Goal: Find specific page/section: Find specific page/section

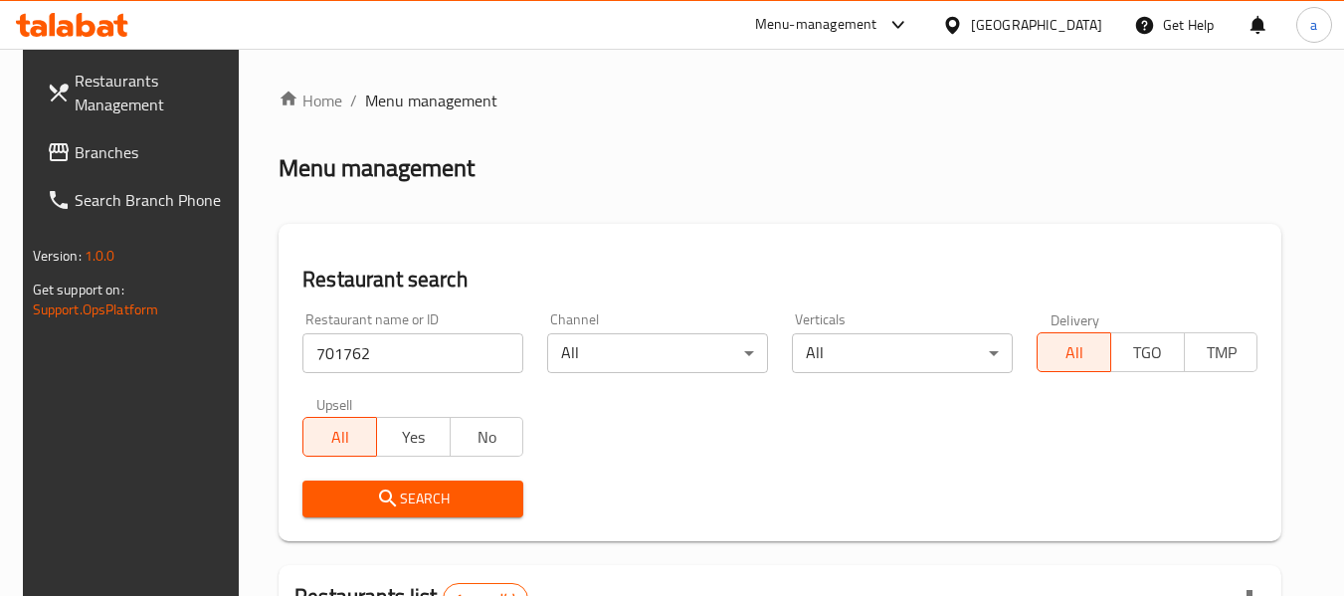
click at [1001, 27] on div "[GEOGRAPHIC_DATA]" at bounding box center [1036, 25] width 131 height 22
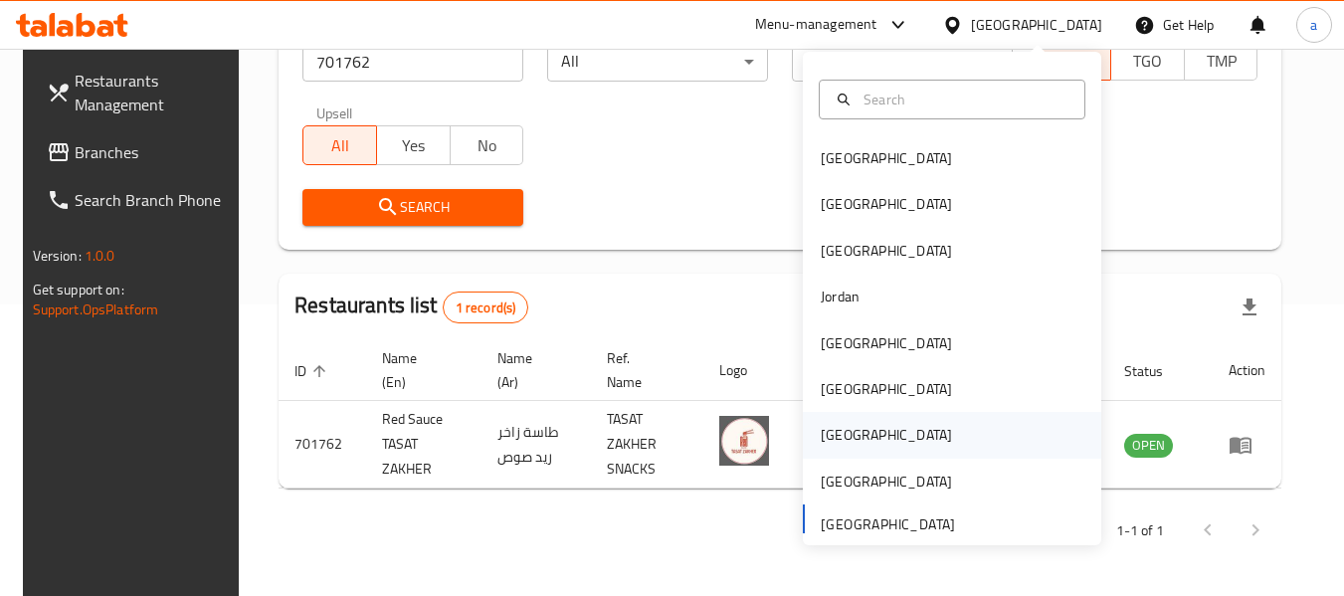
click at [846, 428] on div "Qatar" at bounding box center [886, 435] width 163 height 46
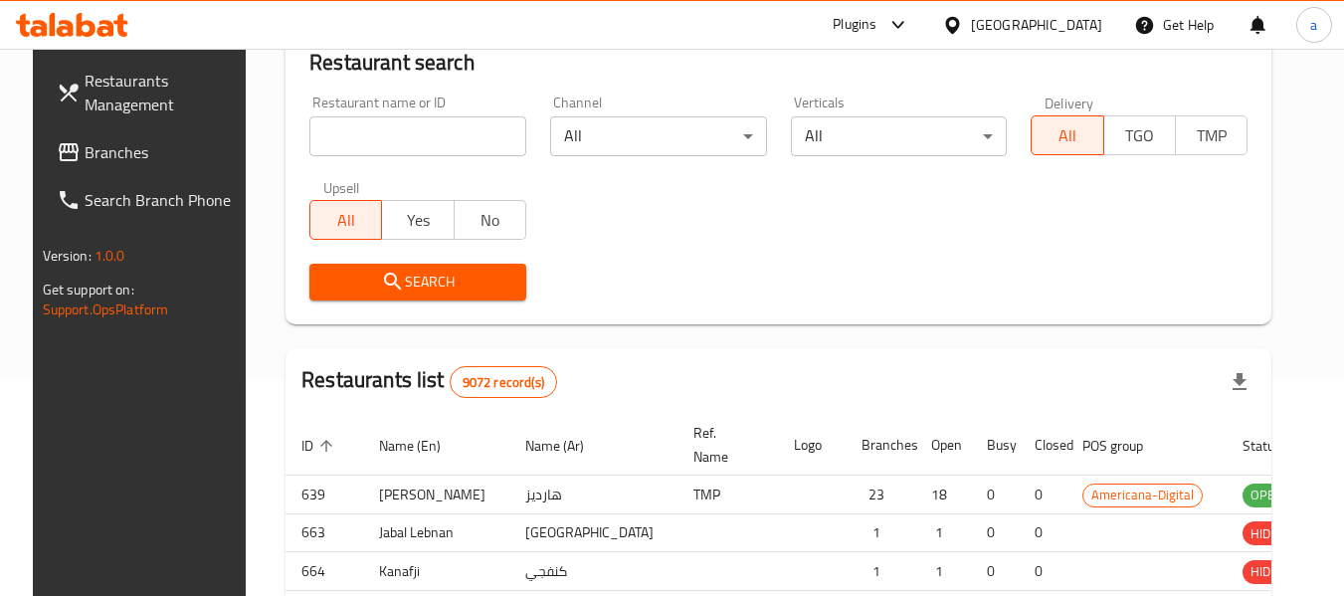
scroll to position [292, 0]
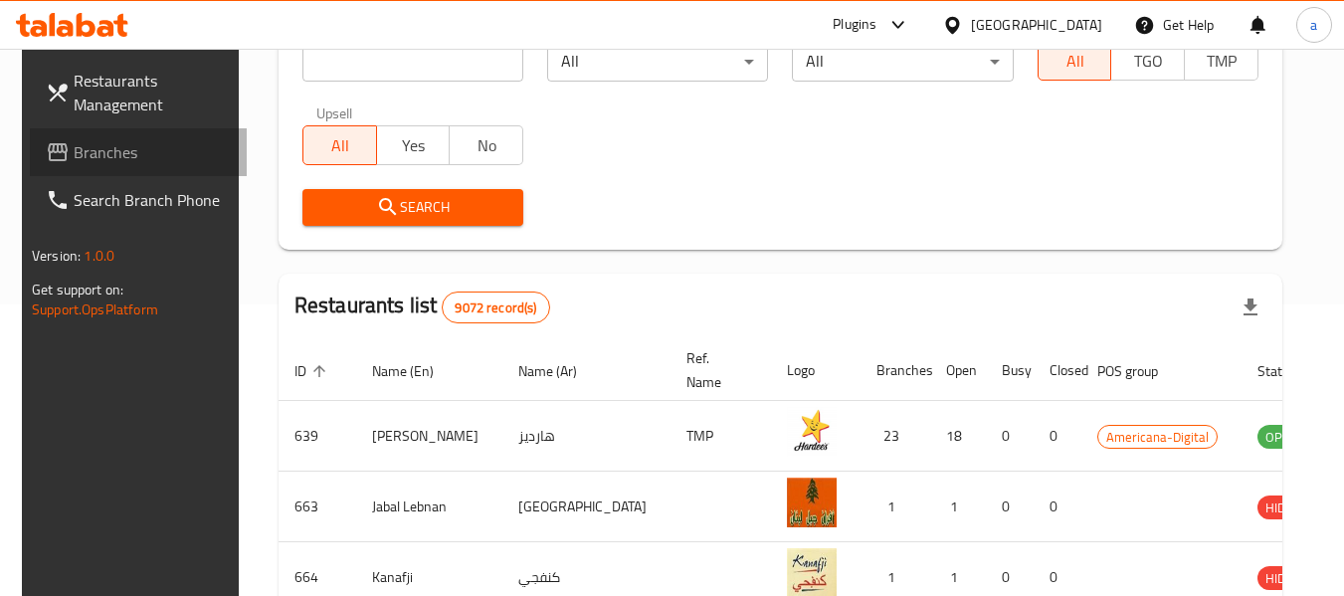
click at [101, 160] on span "Branches" at bounding box center [152, 152] width 157 height 24
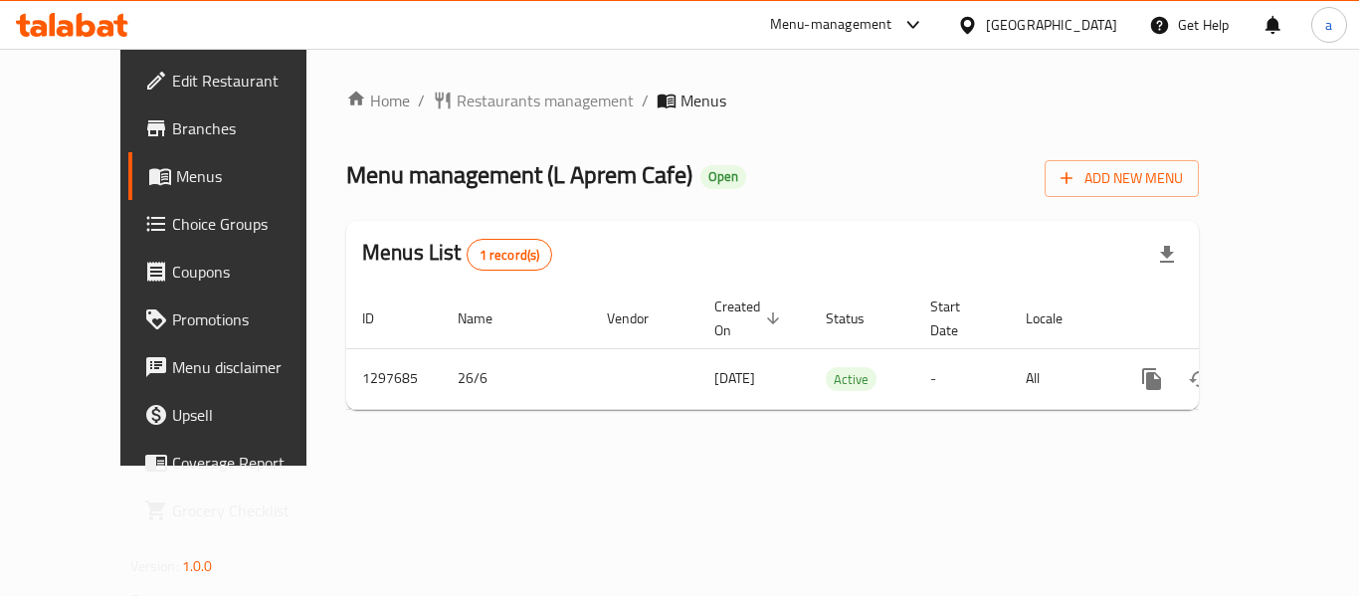
click at [1094, 34] on div "[GEOGRAPHIC_DATA]" at bounding box center [1051, 25] width 131 height 22
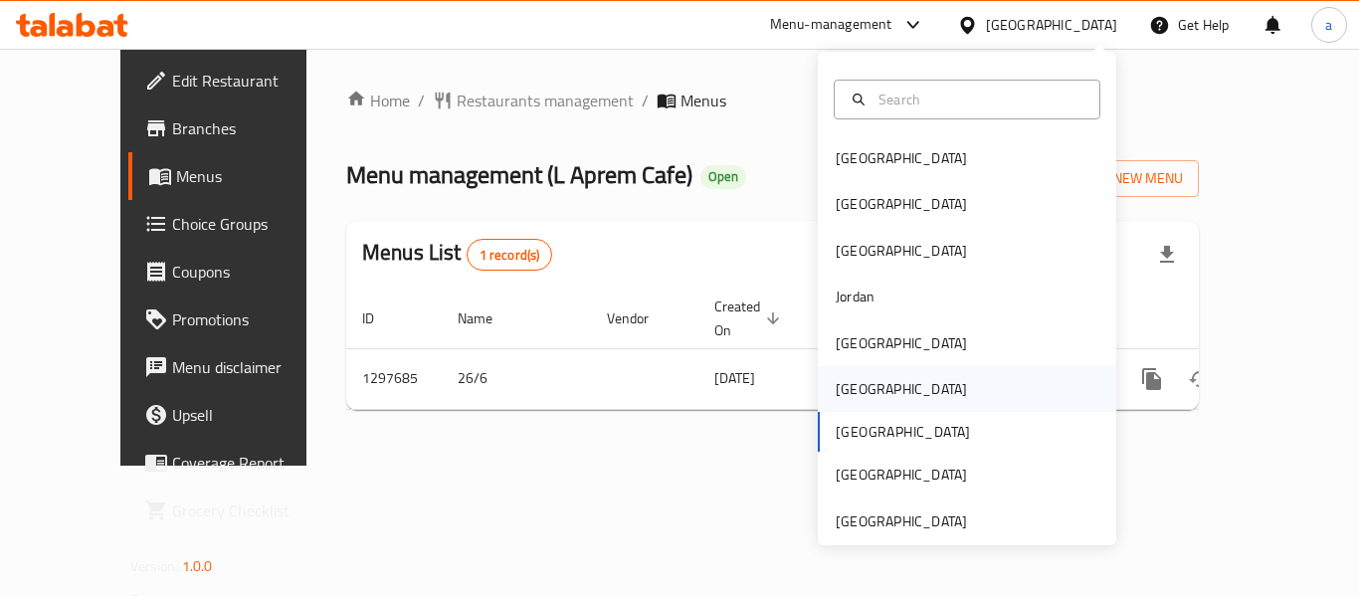
click at [870, 389] on div "[GEOGRAPHIC_DATA]" at bounding box center [901, 389] width 163 height 46
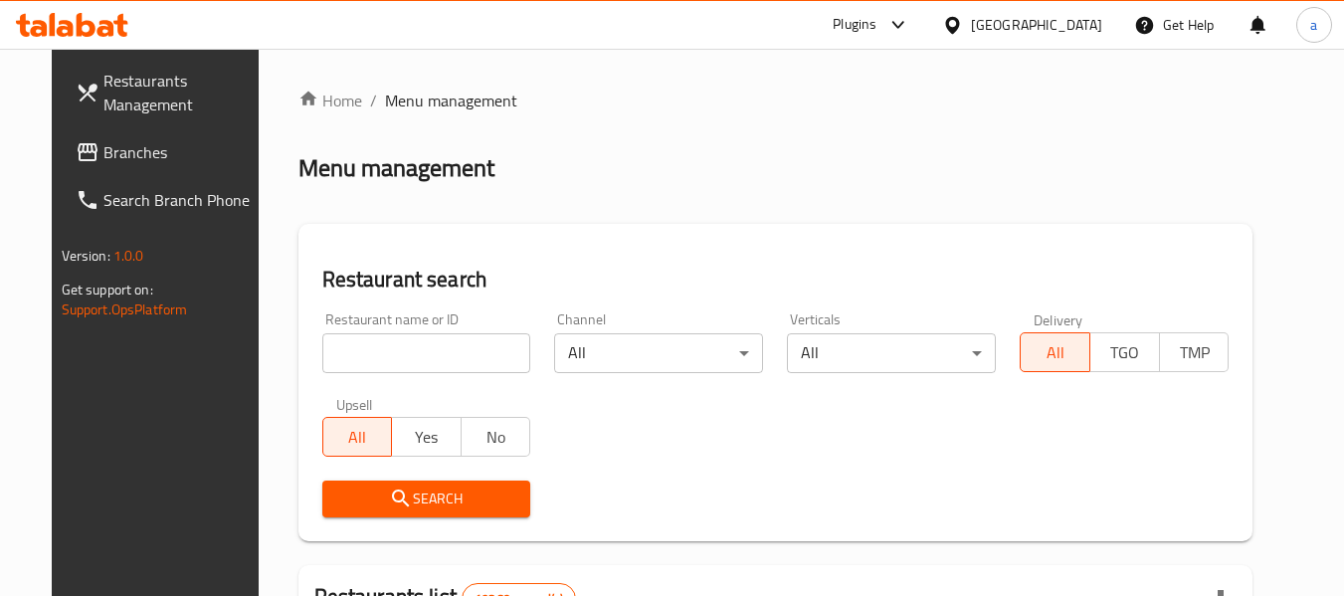
click at [103, 155] on span "Branches" at bounding box center [181, 152] width 157 height 24
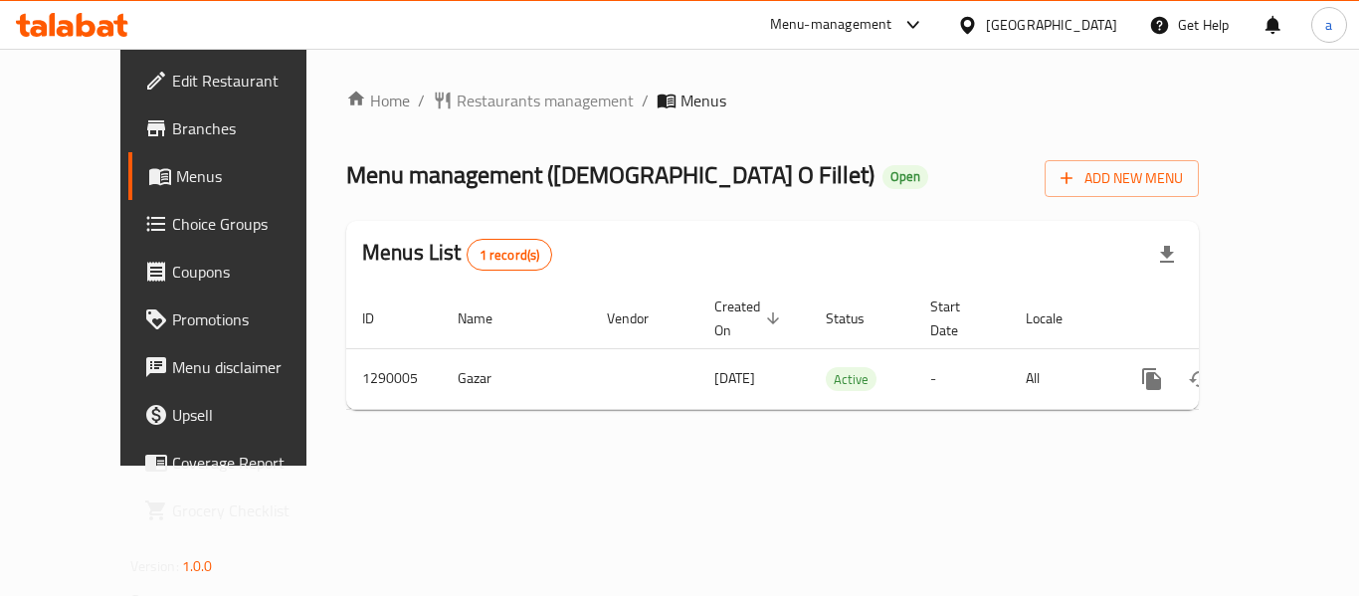
click at [1101, 24] on div "Oman" at bounding box center [1051, 25] width 131 height 22
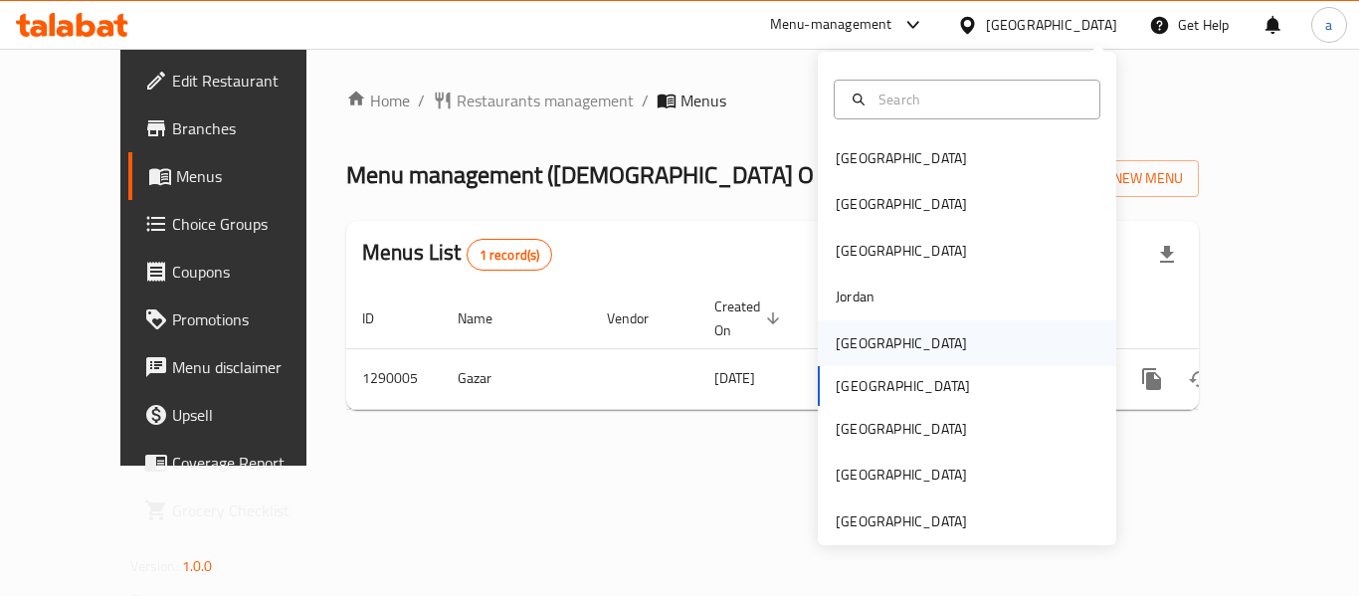
click at [880, 338] on div "Kuwait" at bounding box center [967, 343] width 298 height 46
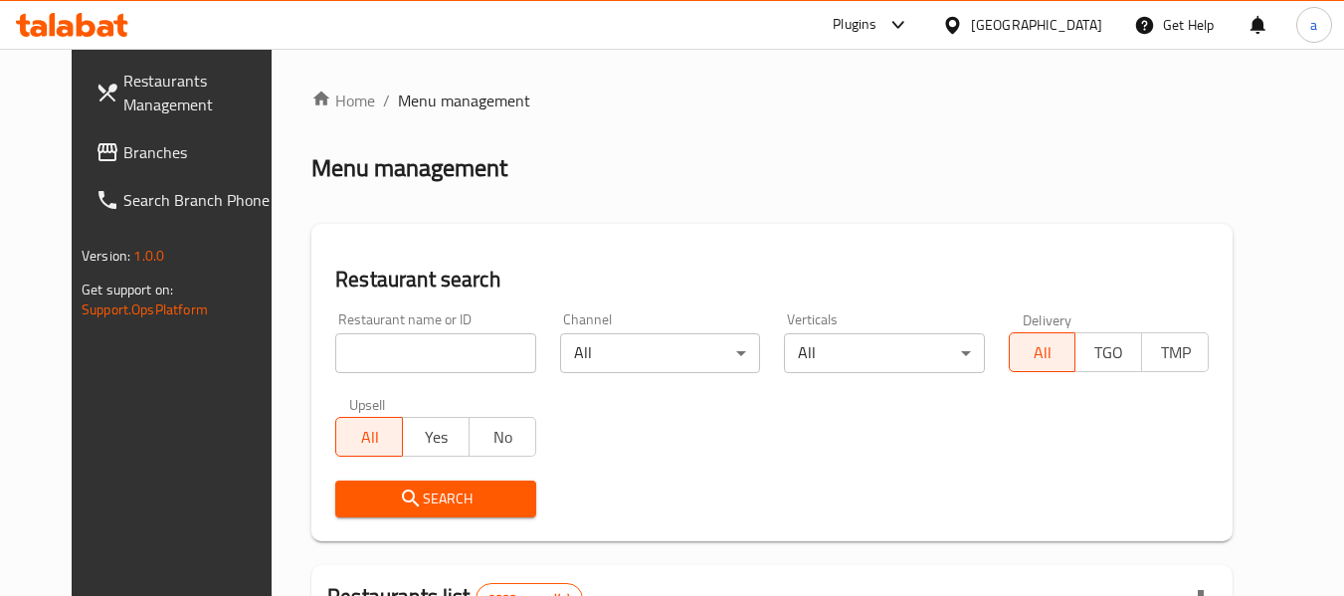
click at [123, 150] on span "Branches" at bounding box center [201, 152] width 157 height 24
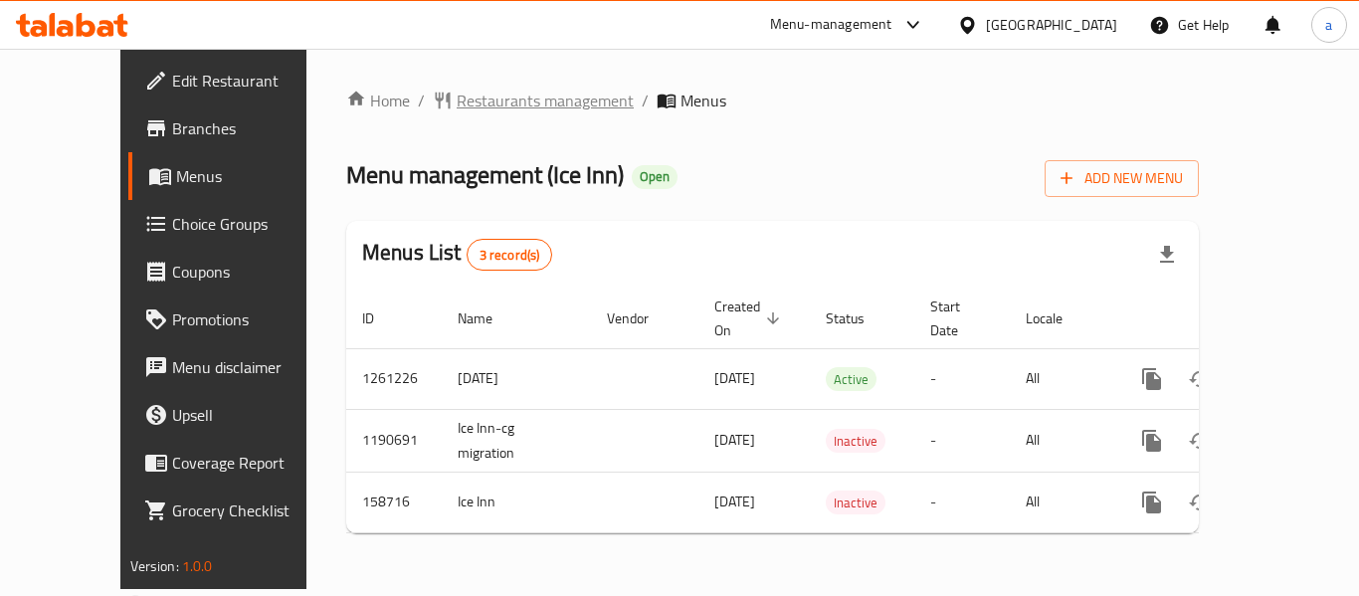
click at [457, 103] on span "Restaurants management" at bounding box center [545, 101] width 177 height 24
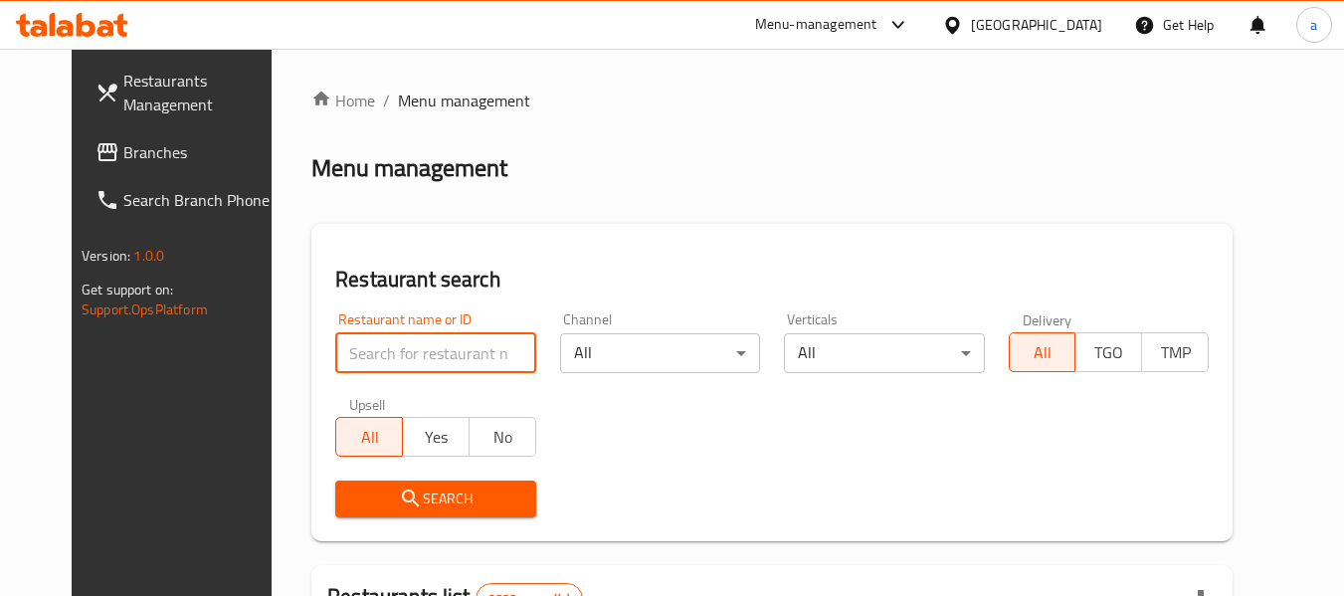
click at [402, 347] on input "search" at bounding box center [435, 353] width 200 height 40
paste input "615577"
type input "615577"
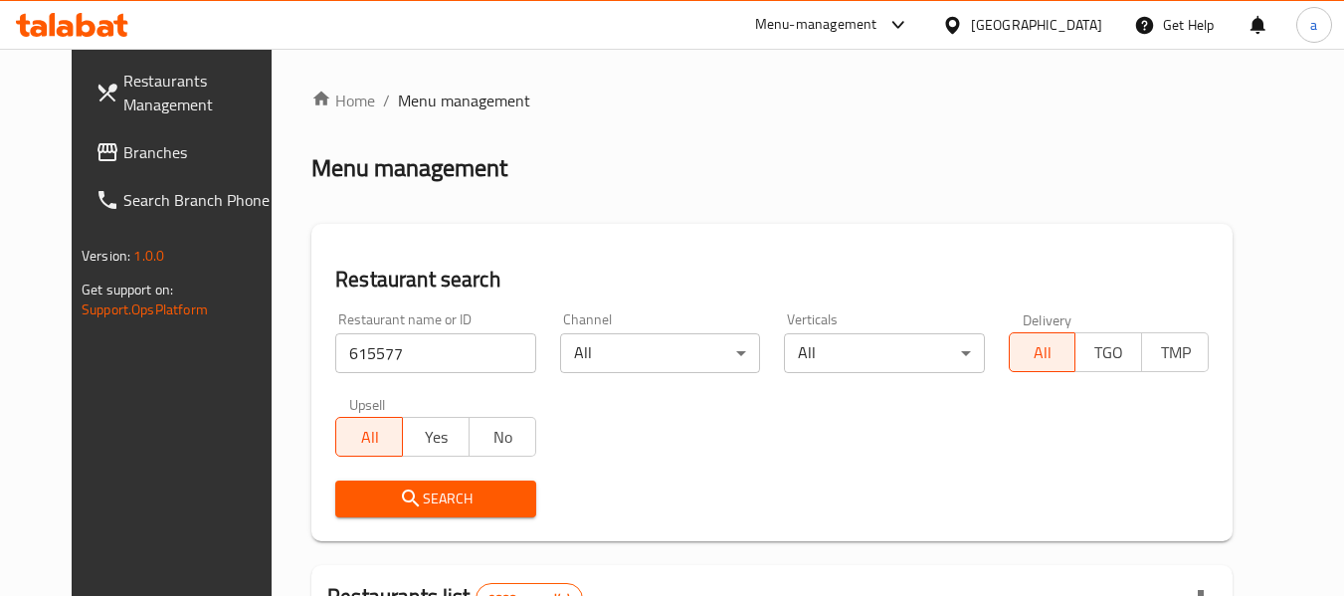
click at [429, 487] on span "Search" at bounding box center [435, 499] width 168 height 25
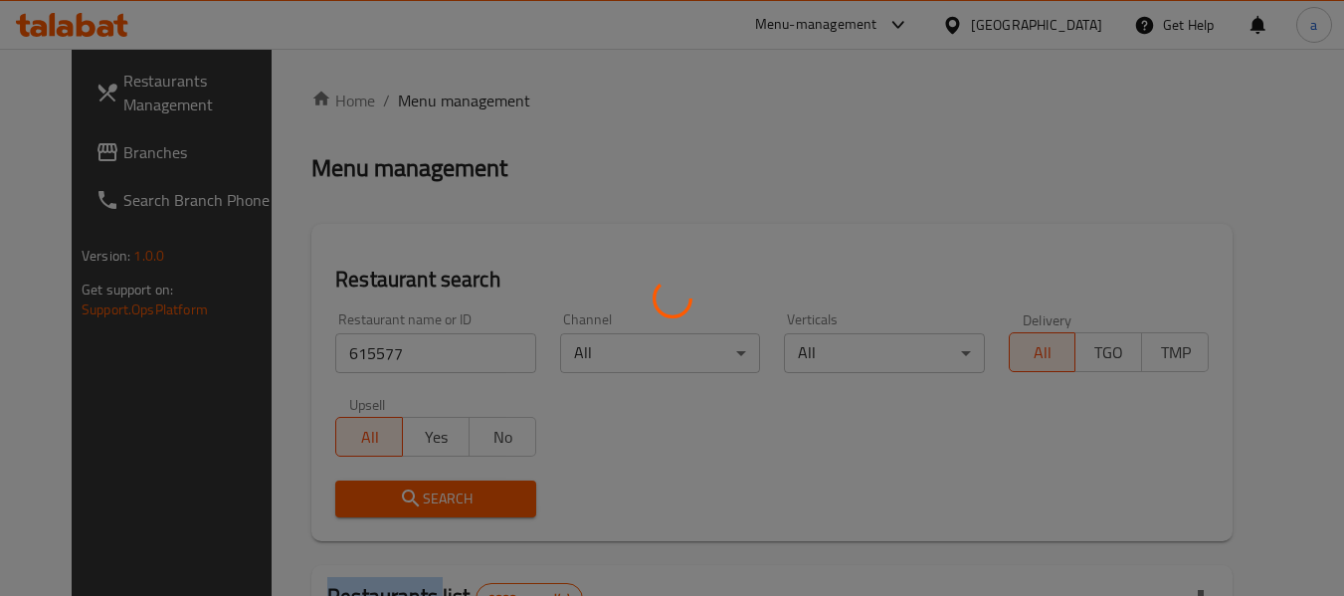
click at [429, 486] on div at bounding box center [672, 298] width 1344 height 596
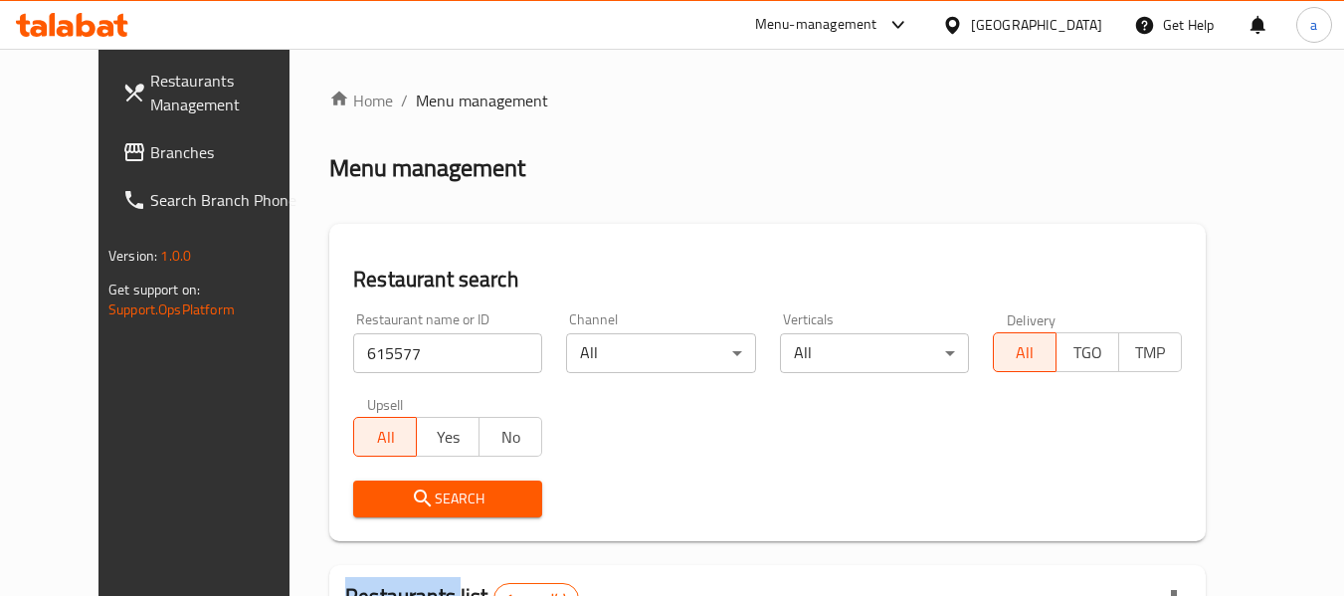
scroll to position [243, 0]
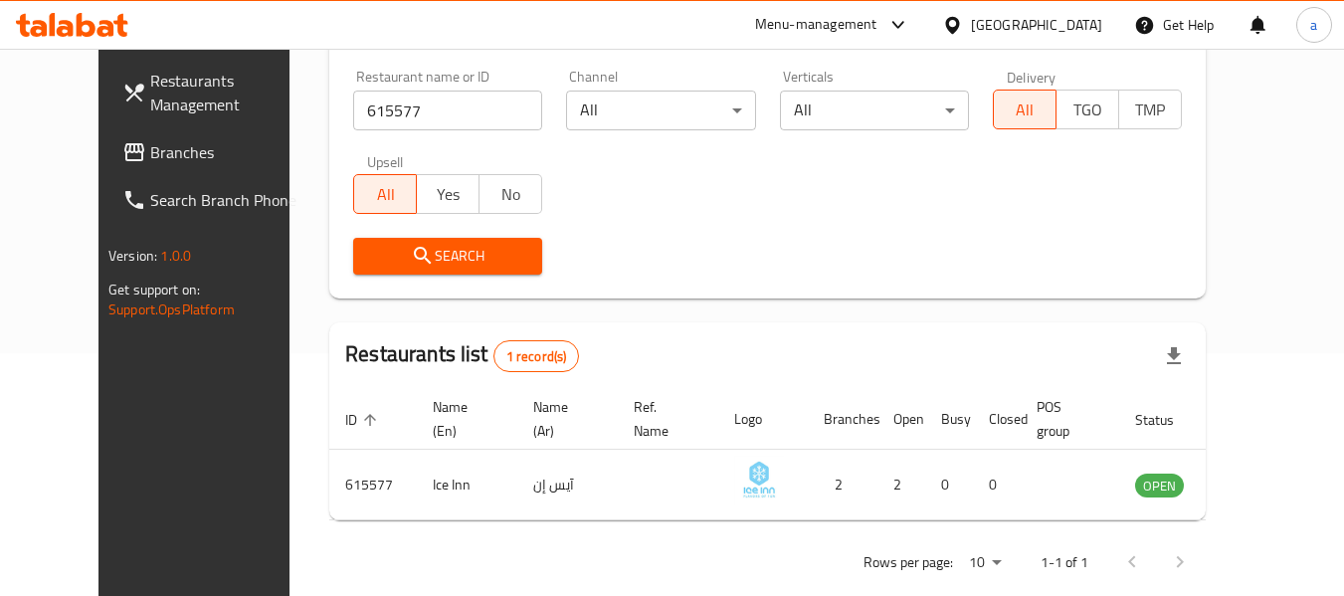
click at [1076, 25] on div "[GEOGRAPHIC_DATA]" at bounding box center [1036, 25] width 131 height 22
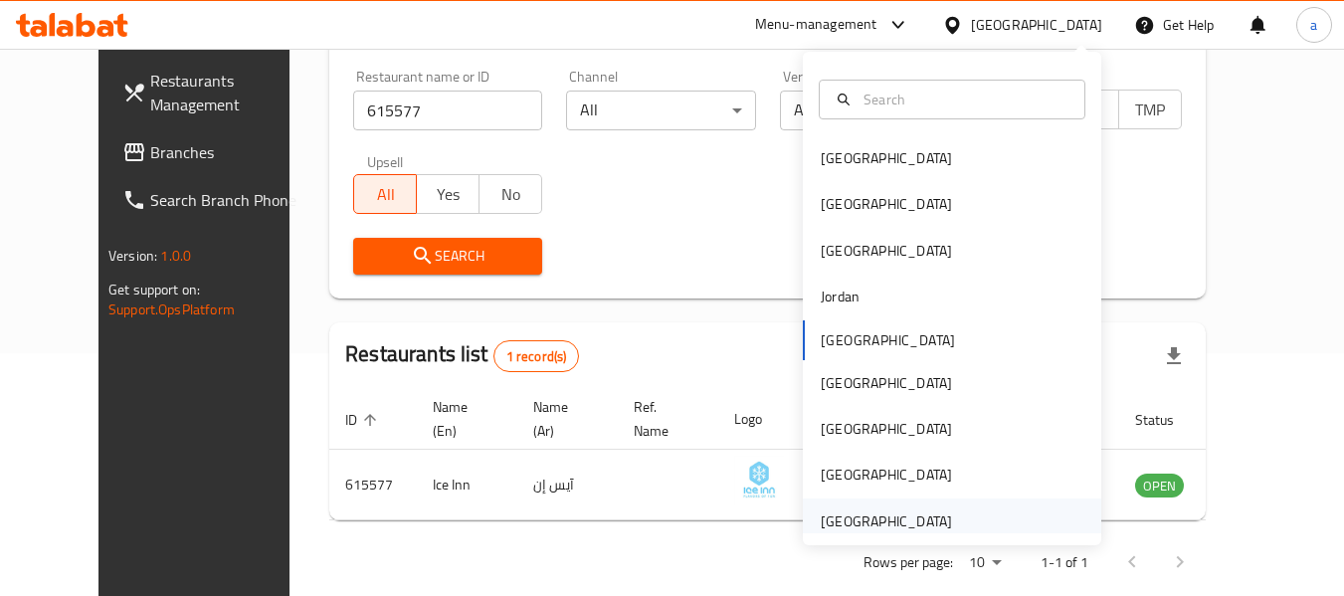
click at [827, 519] on div "[GEOGRAPHIC_DATA]" at bounding box center [886, 521] width 131 height 22
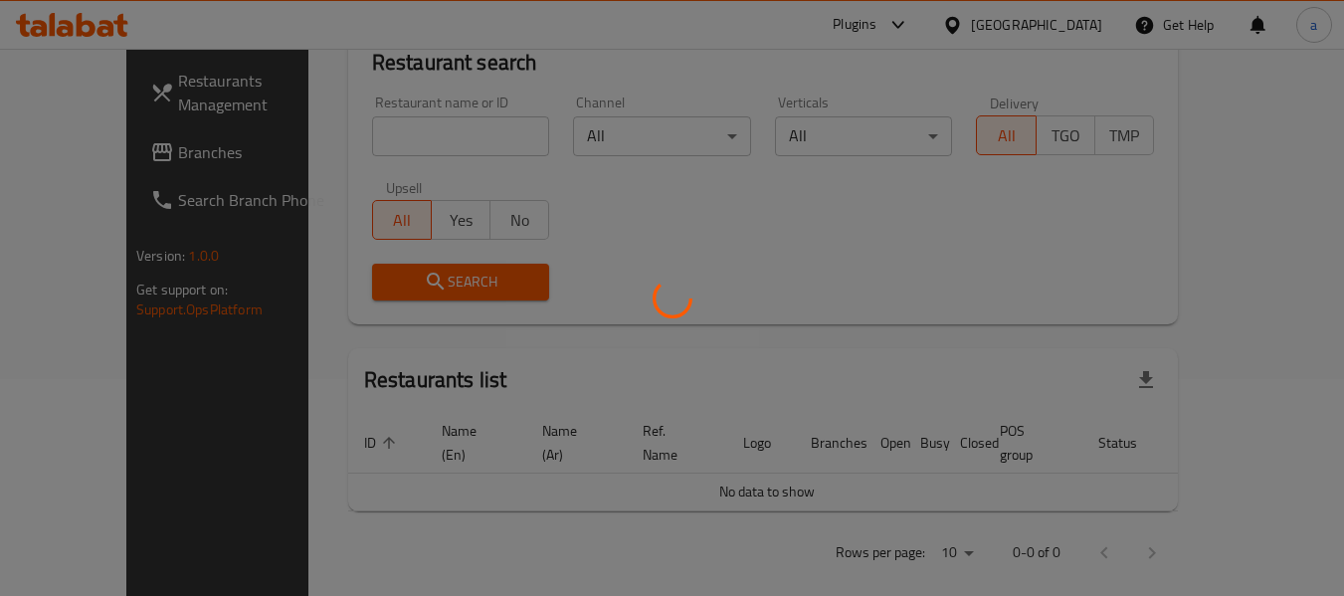
scroll to position [243, 0]
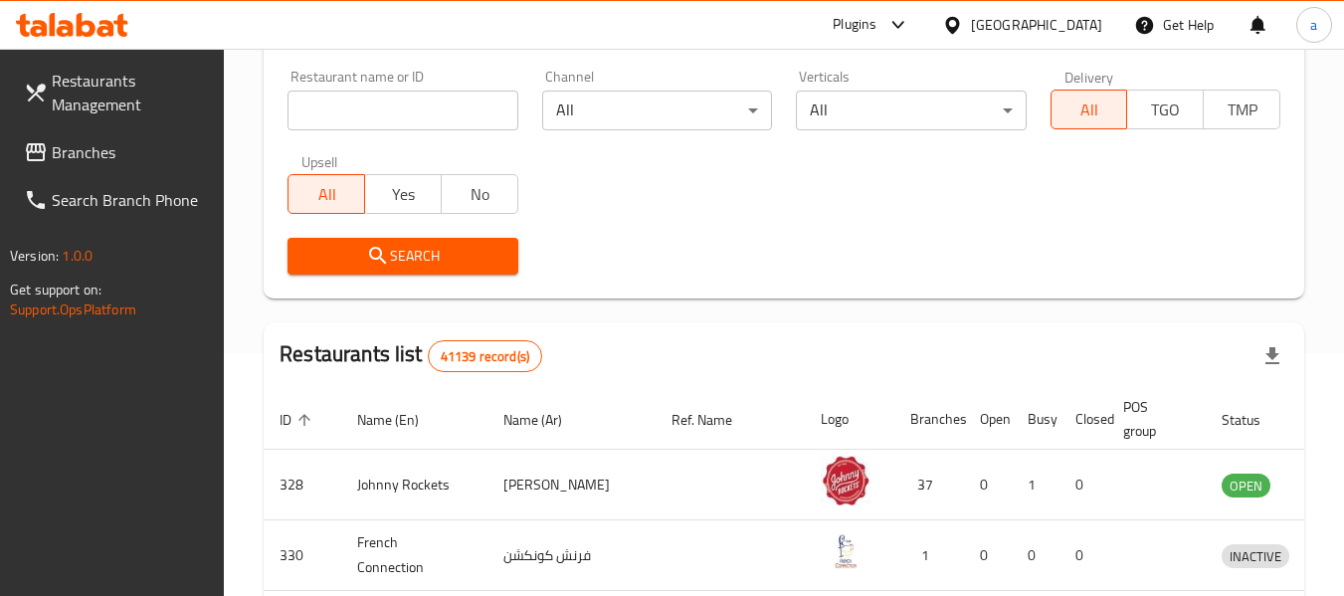
click at [147, 150] on span "Branches" at bounding box center [130, 152] width 157 height 24
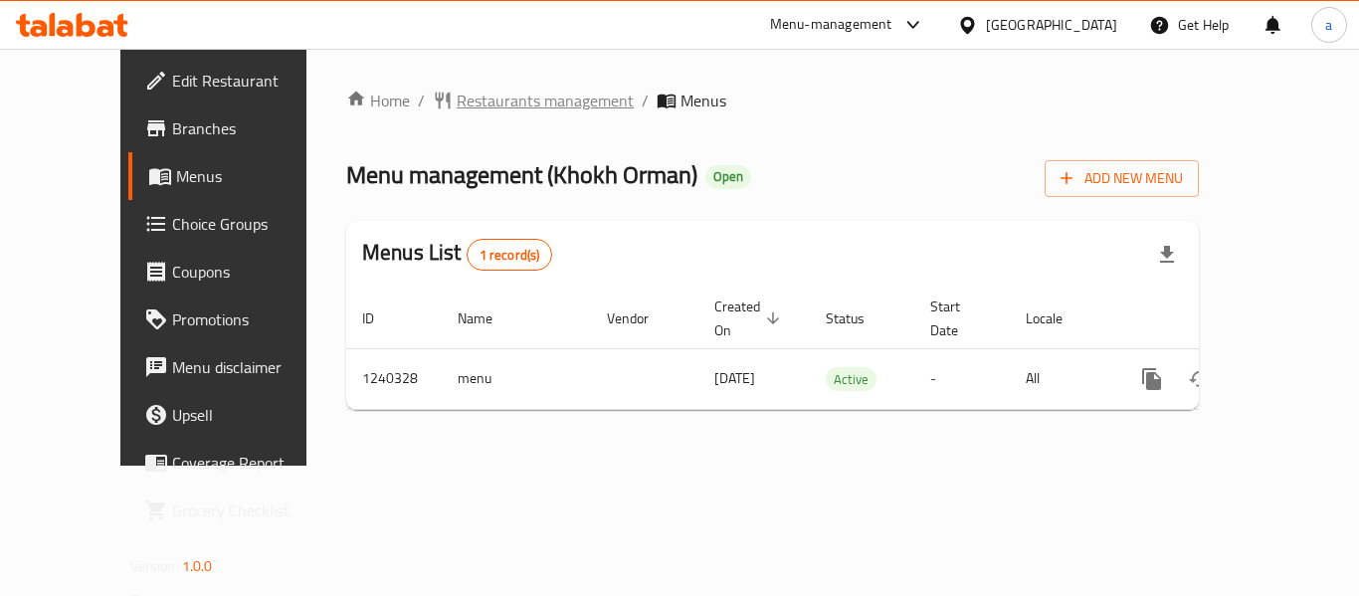
click at [462, 110] on span "Restaurants management" at bounding box center [545, 101] width 177 height 24
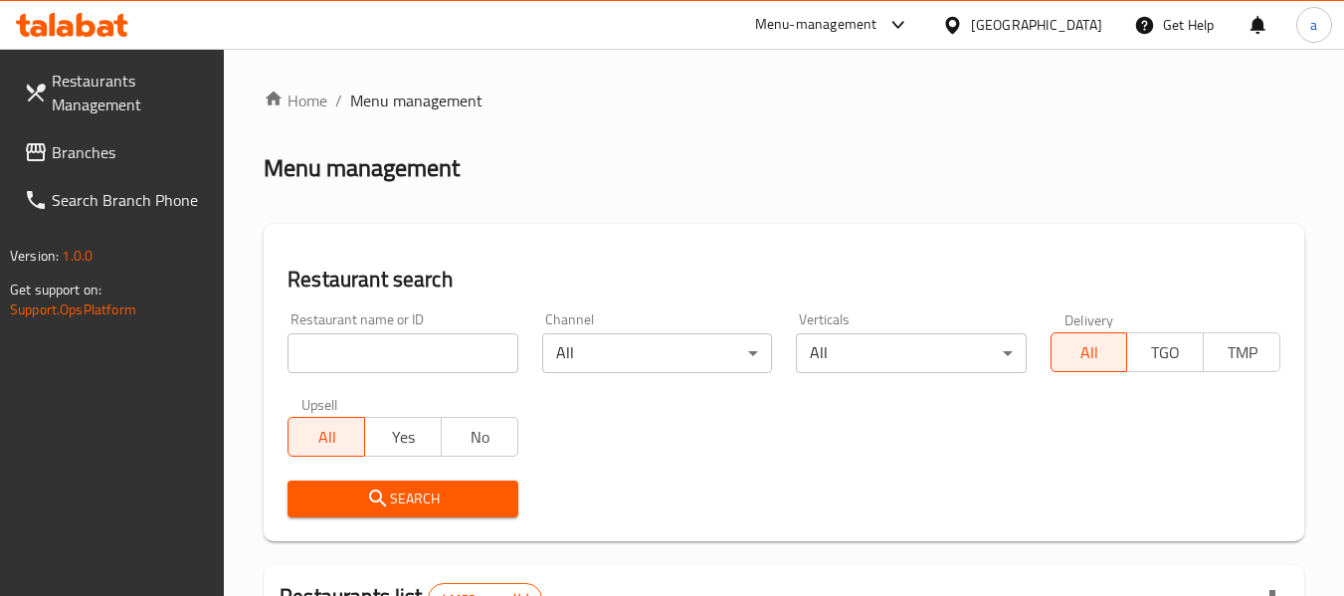
click at [390, 357] on input "search" at bounding box center [403, 353] width 230 height 40
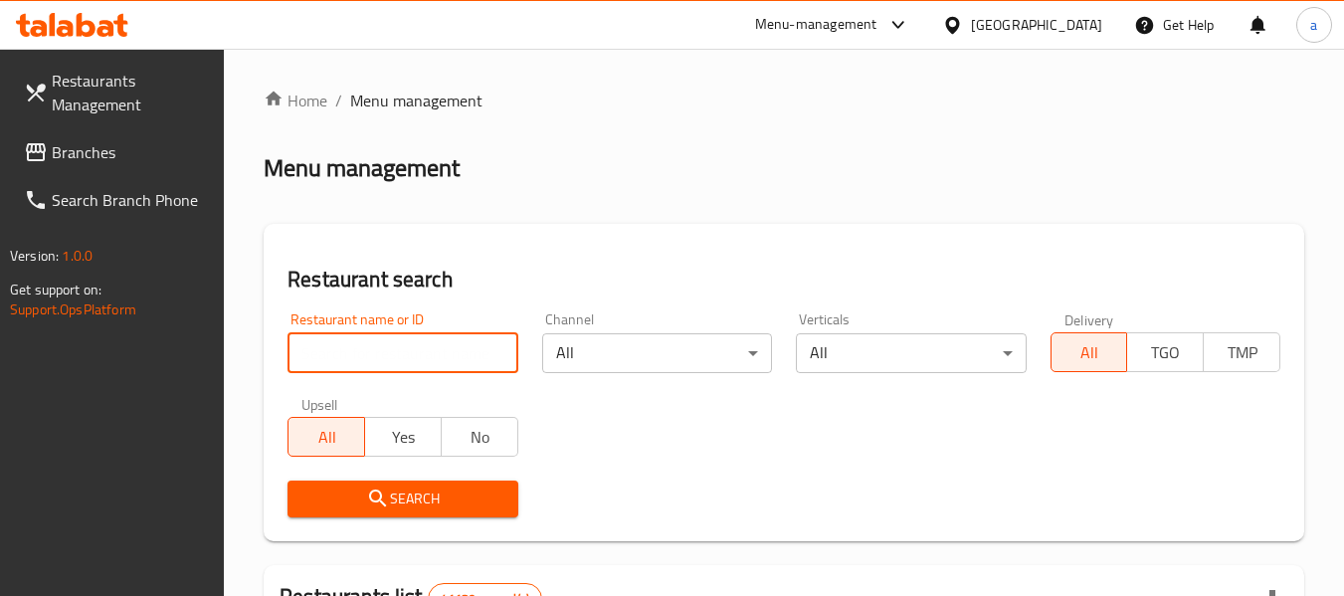
paste input "680308"
type input "680308"
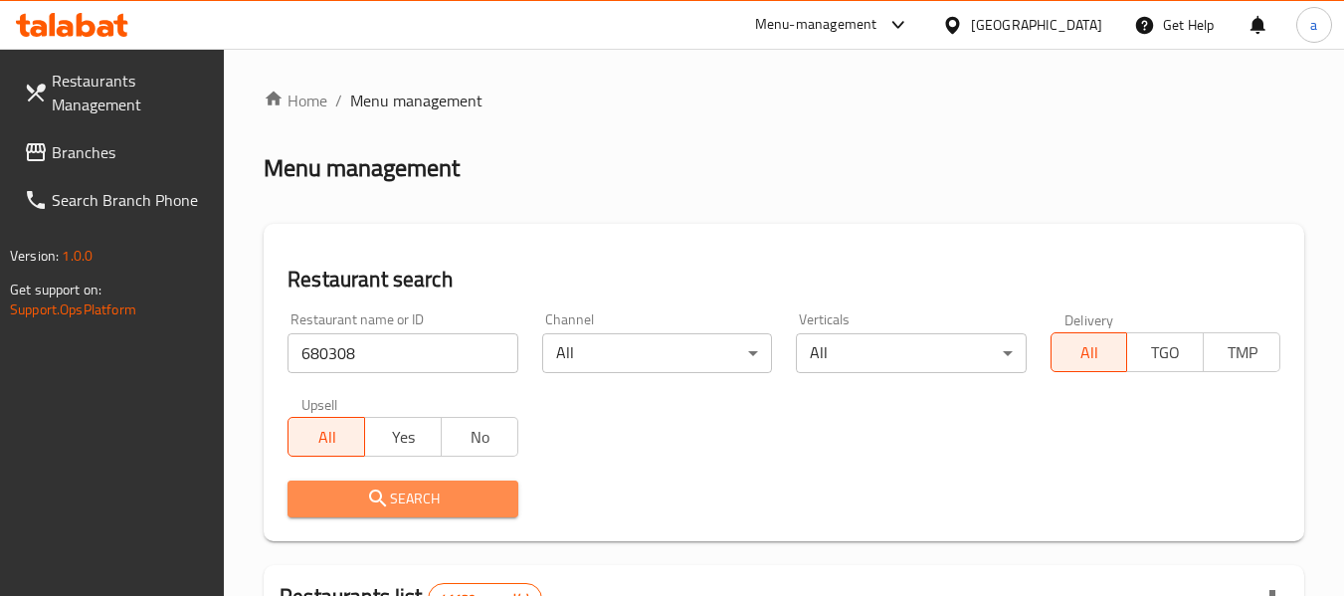
click at [446, 494] on span "Search" at bounding box center [402, 499] width 198 height 25
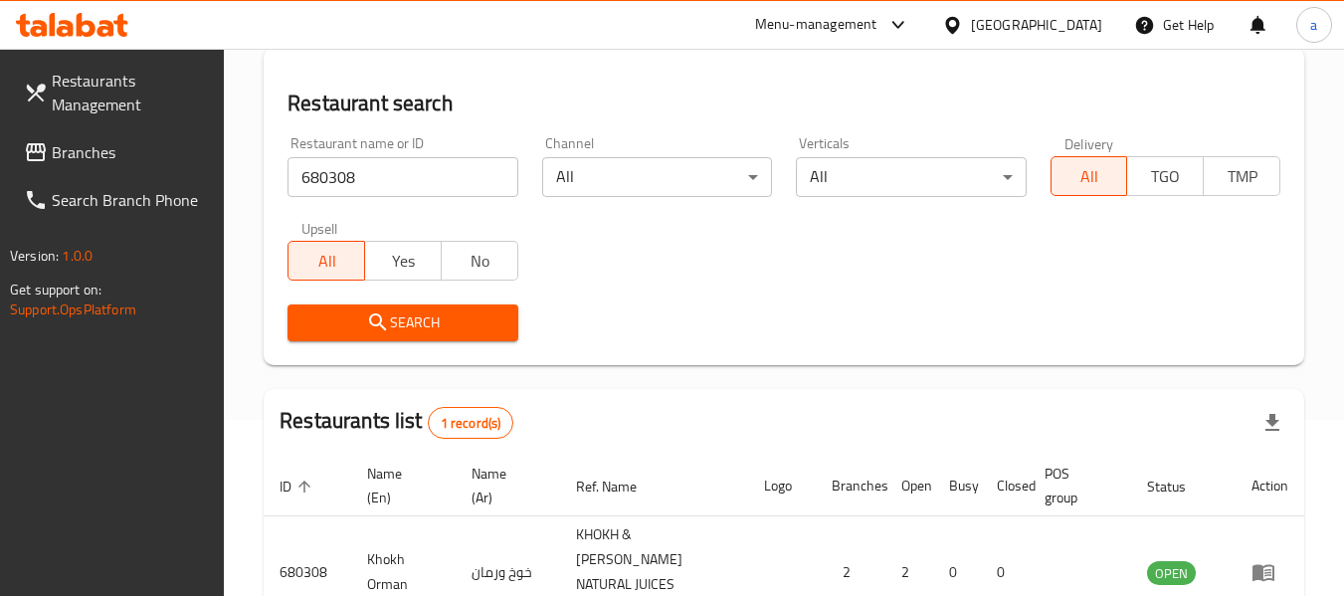
scroll to position [292, 0]
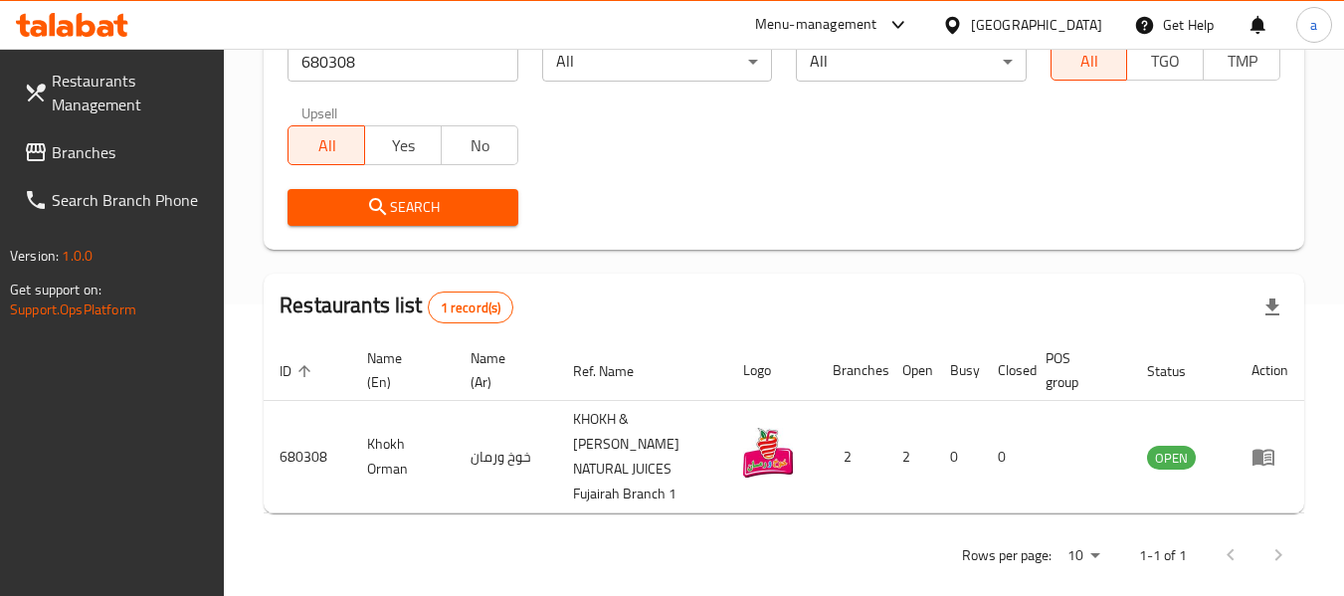
click at [585, 130] on div "Restaurant name or ID 680308 Restaurant name or ID Channel All ​ Verticals All …" at bounding box center [784, 123] width 1017 height 229
click at [97, 147] on span "Branches" at bounding box center [130, 152] width 157 height 24
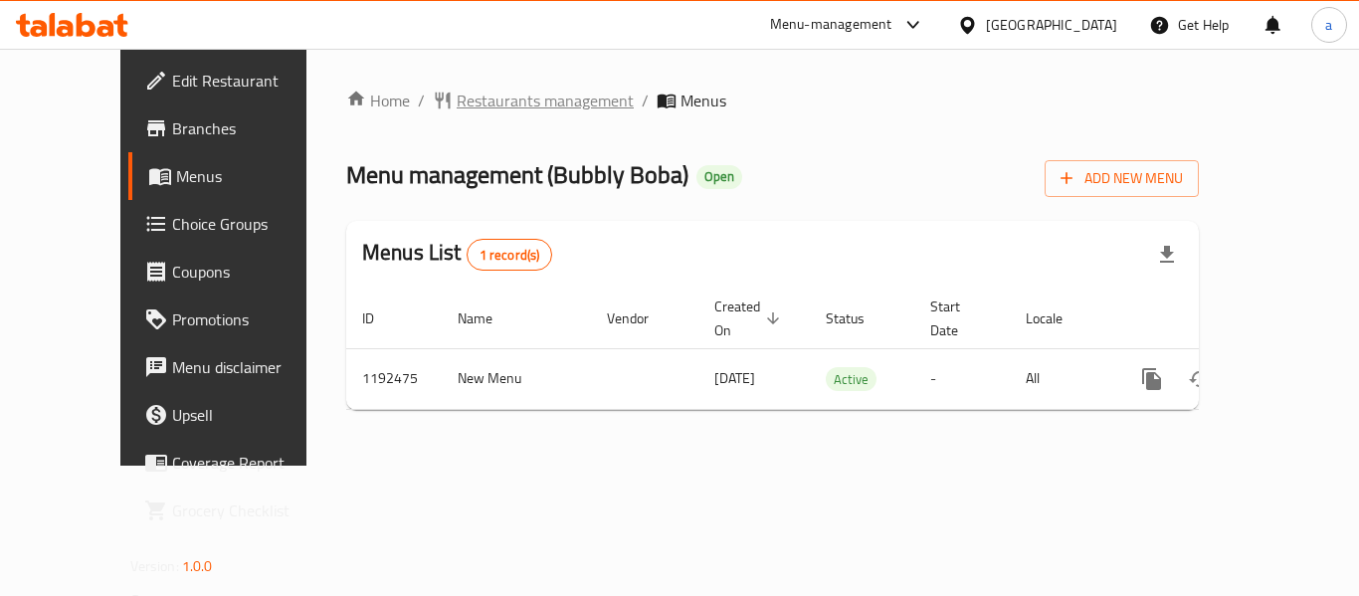
click at [474, 102] on span "Restaurants management" at bounding box center [545, 101] width 177 height 24
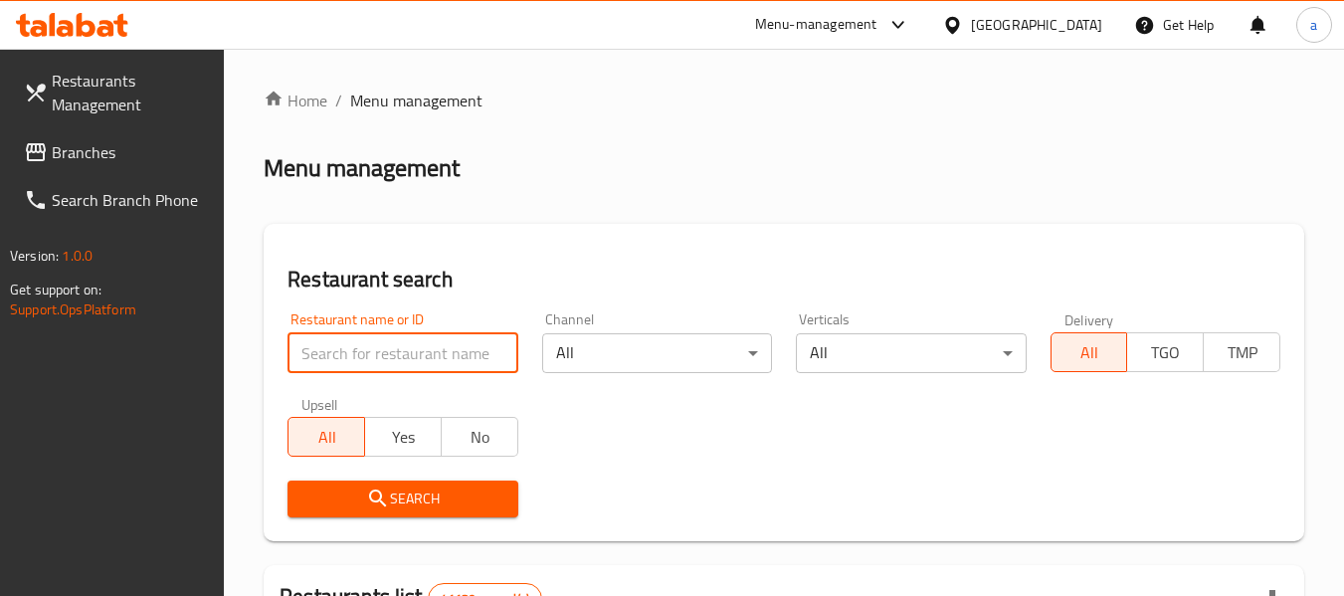
click at [415, 341] on input "search" at bounding box center [403, 353] width 230 height 40
paste input "667402"
type input "667402"
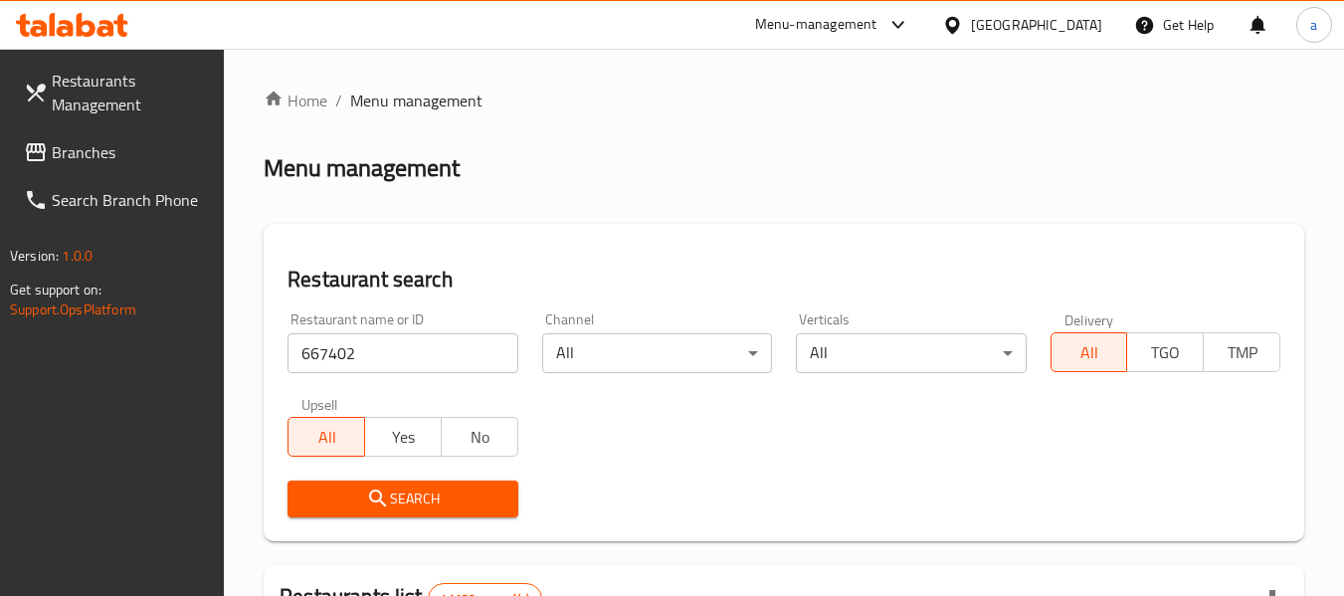
click at [426, 492] on span "Search" at bounding box center [402, 499] width 198 height 25
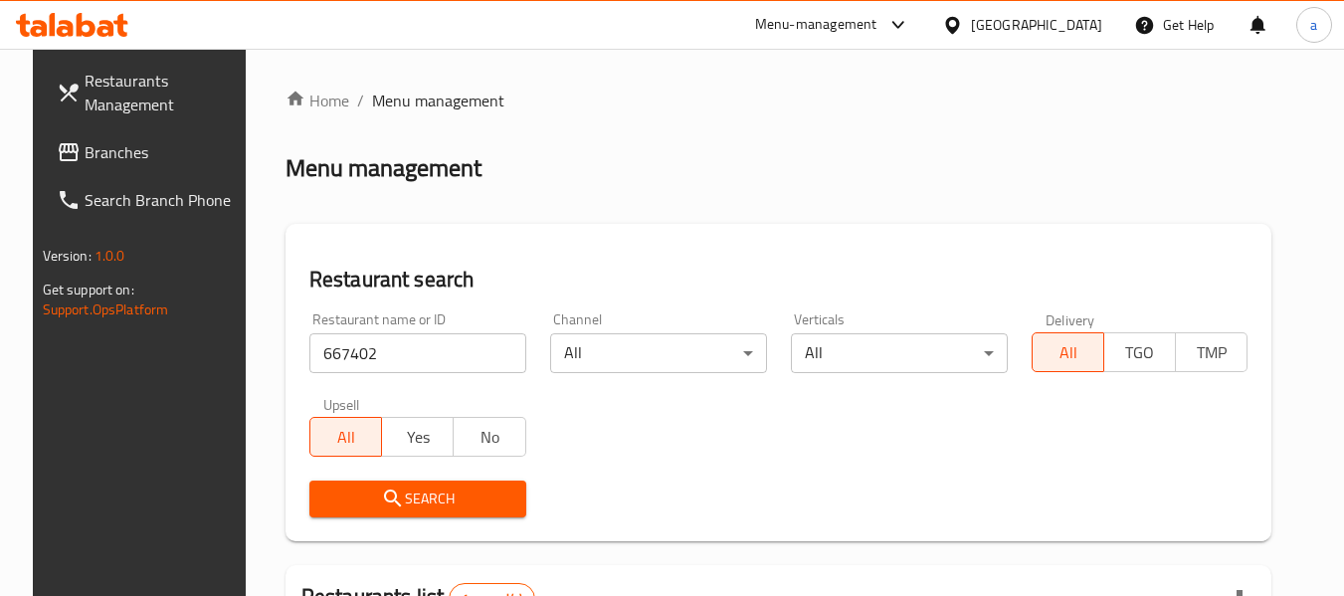
click at [994, 26] on div "[GEOGRAPHIC_DATA]" at bounding box center [1036, 25] width 131 height 22
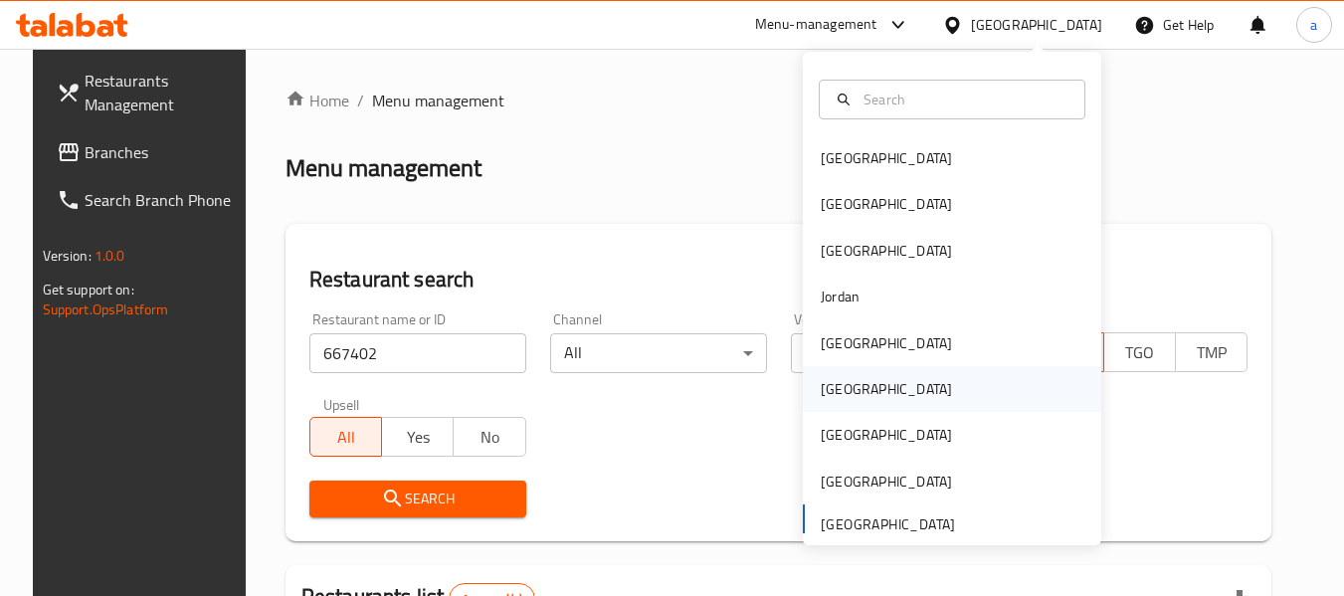
click at [893, 390] on div "[GEOGRAPHIC_DATA]" at bounding box center [952, 389] width 298 height 46
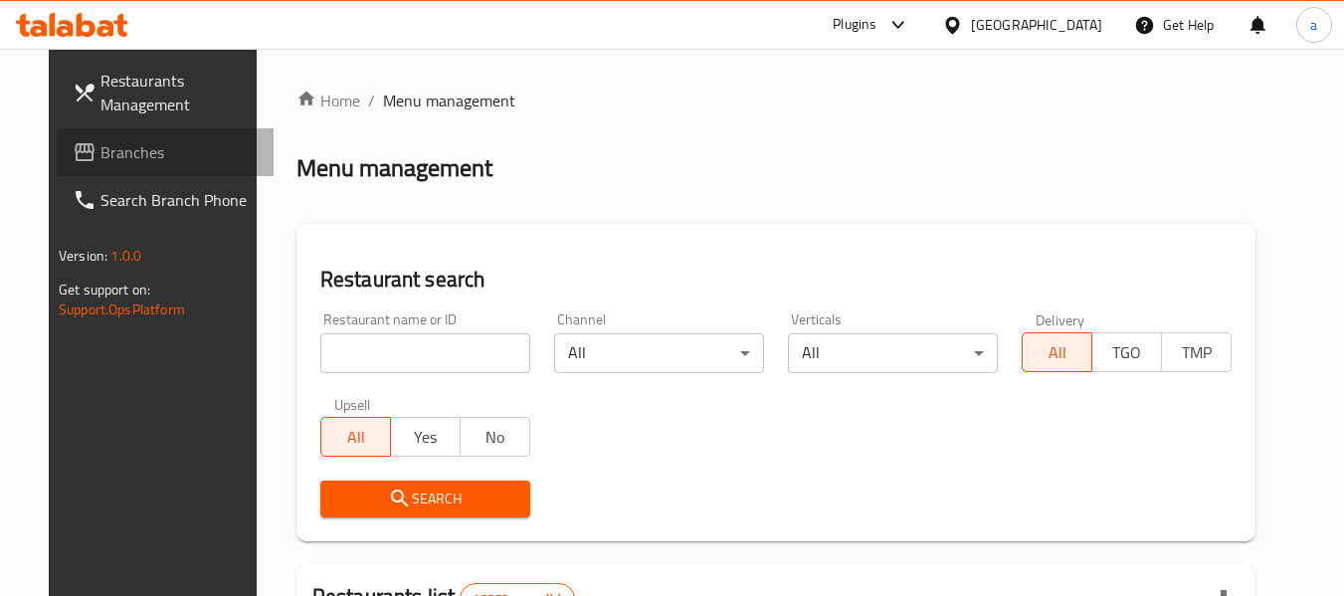
click at [100, 157] on span "Branches" at bounding box center [178, 152] width 157 height 24
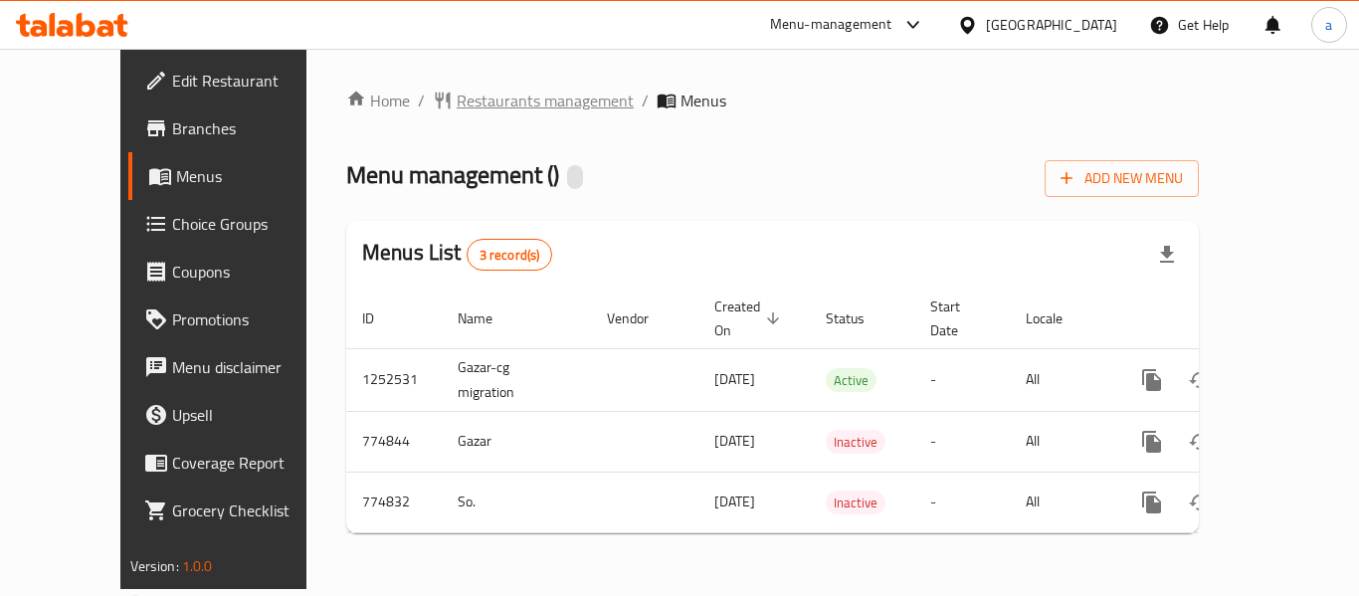
click at [483, 99] on span "Restaurants management" at bounding box center [545, 101] width 177 height 24
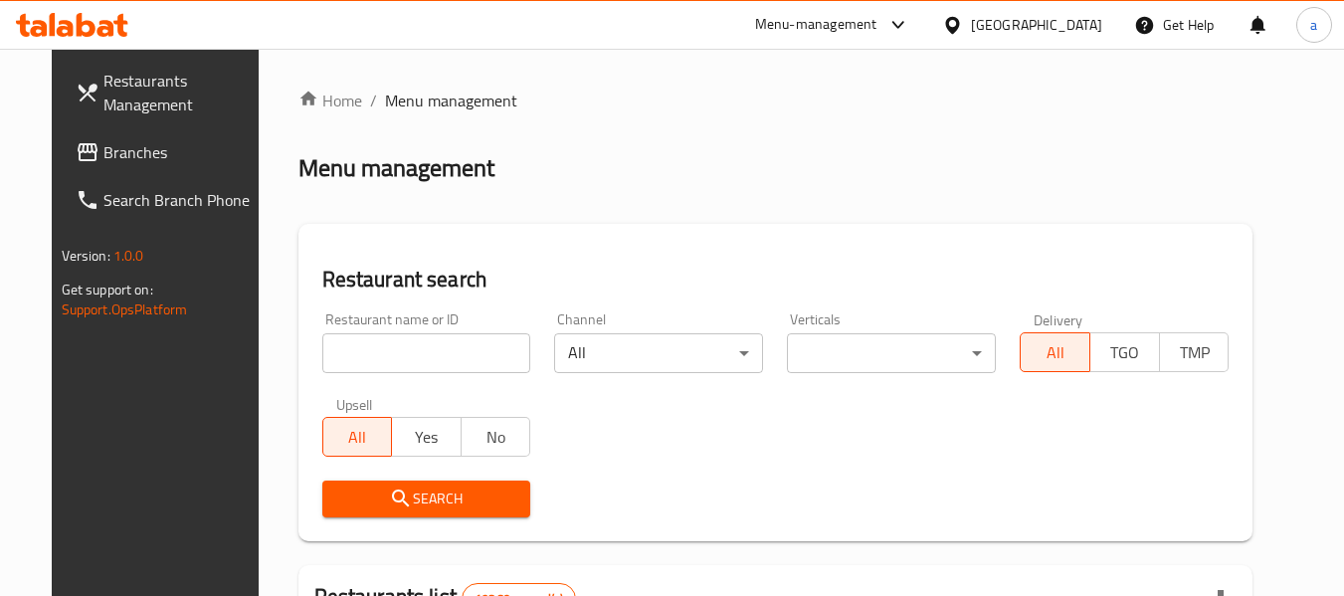
click at [397, 360] on input "search" at bounding box center [426, 353] width 209 height 40
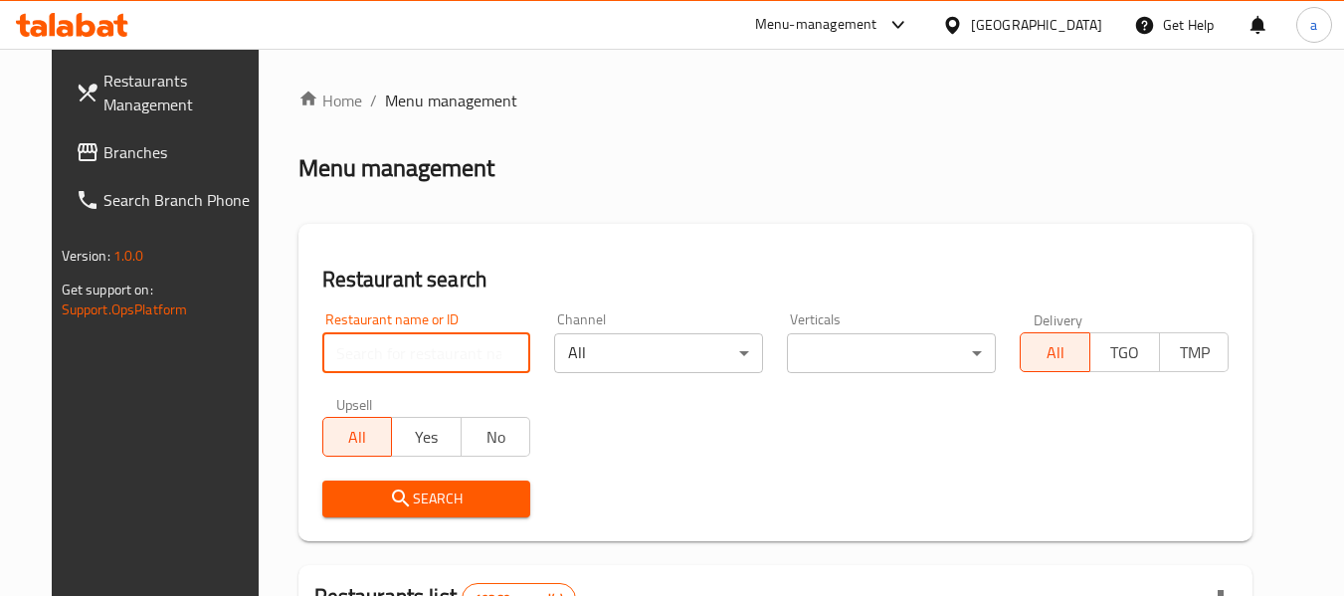
paste input "652055"
type input "652055"
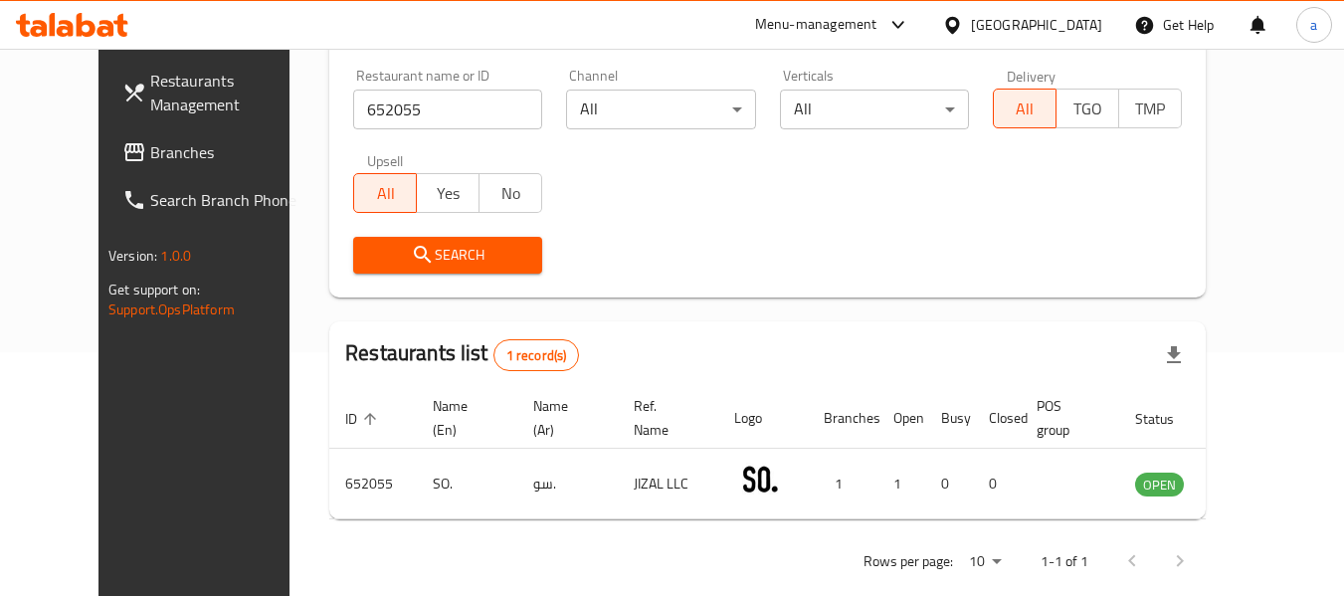
scroll to position [275, 0]
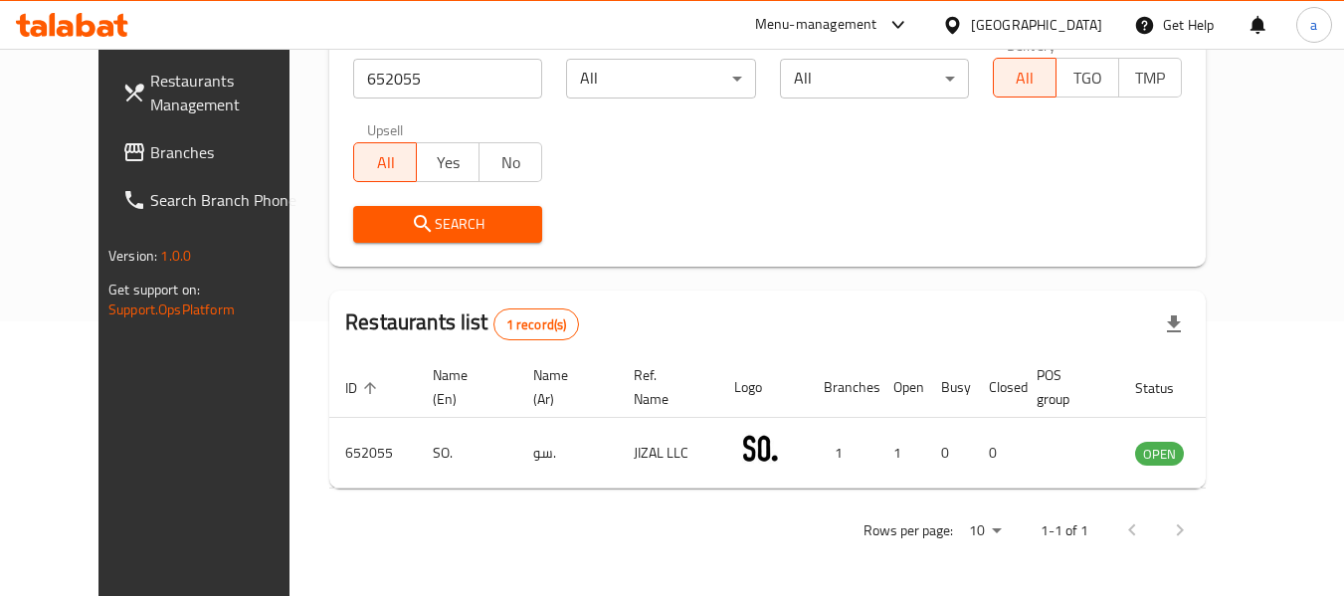
click at [1086, 24] on div "[GEOGRAPHIC_DATA]" at bounding box center [1036, 25] width 131 height 22
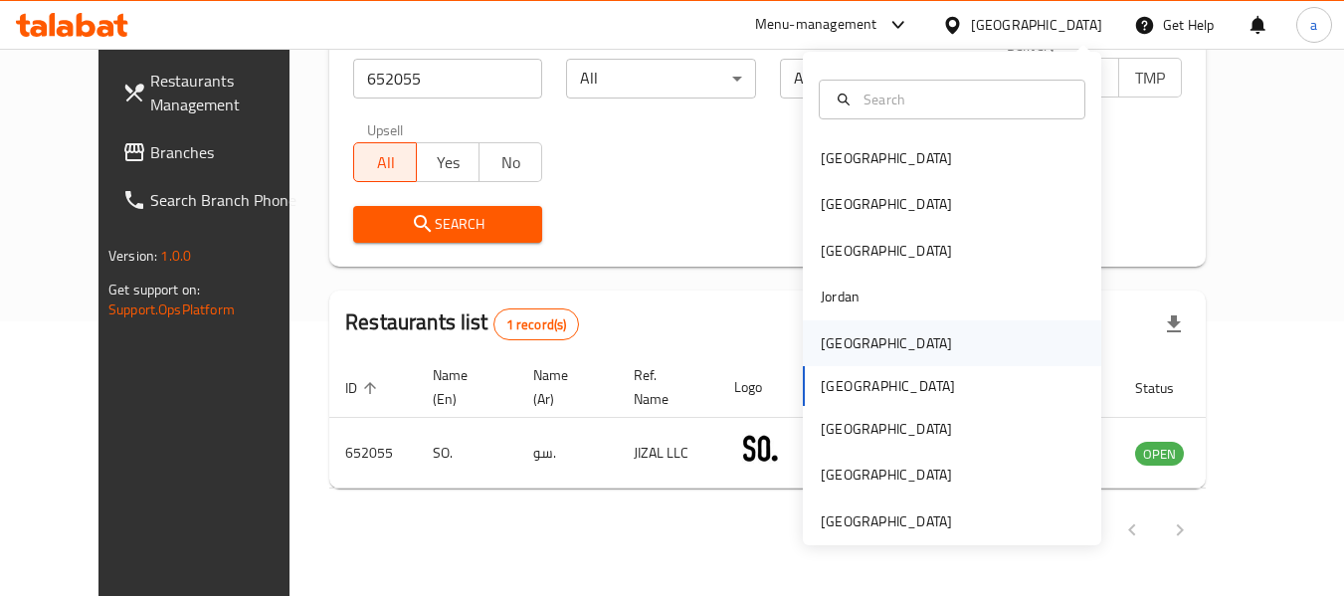
click at [861, 342] on div "[GEOGRAPHIC_DATA]" at bounding box center [886, 343] width 163 height 46
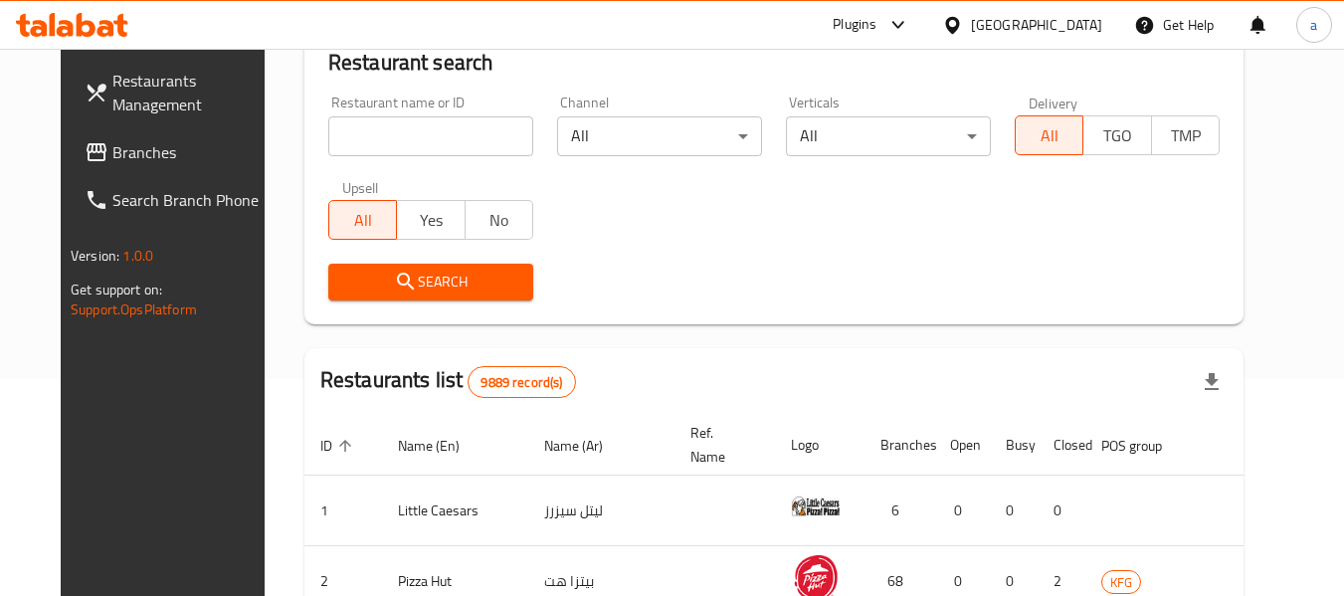
scroll to position [275, 0]
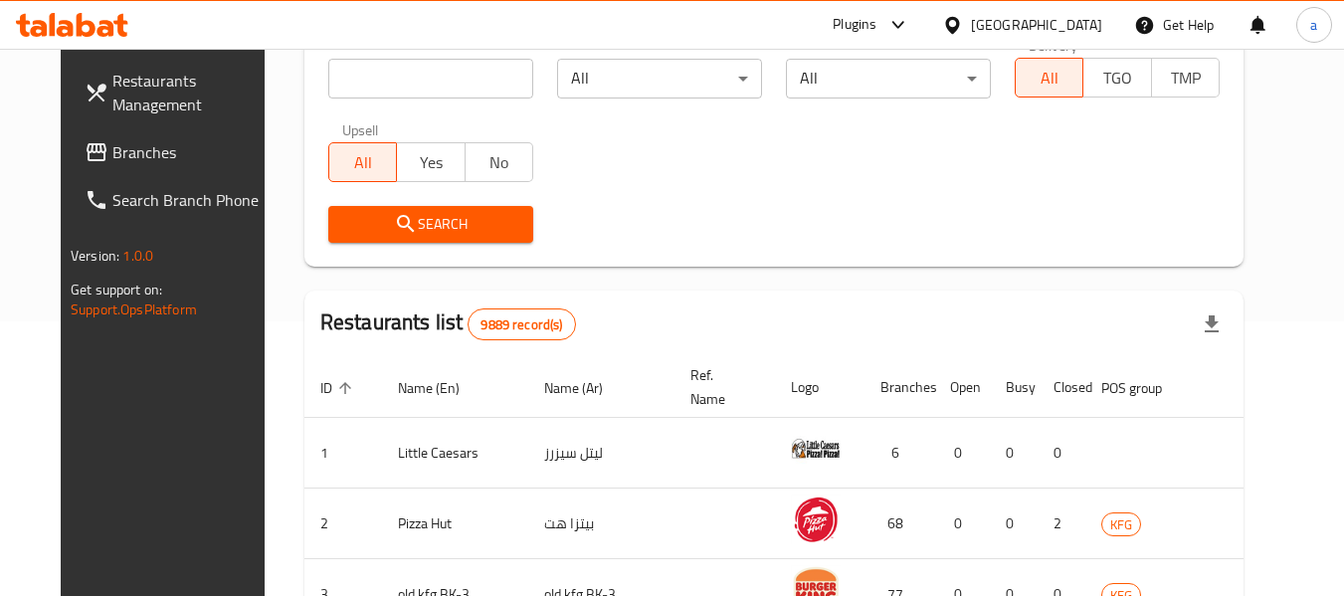
click at [112, 147] on span "Branches" at bounding box center [190, 152] width 157 height 24
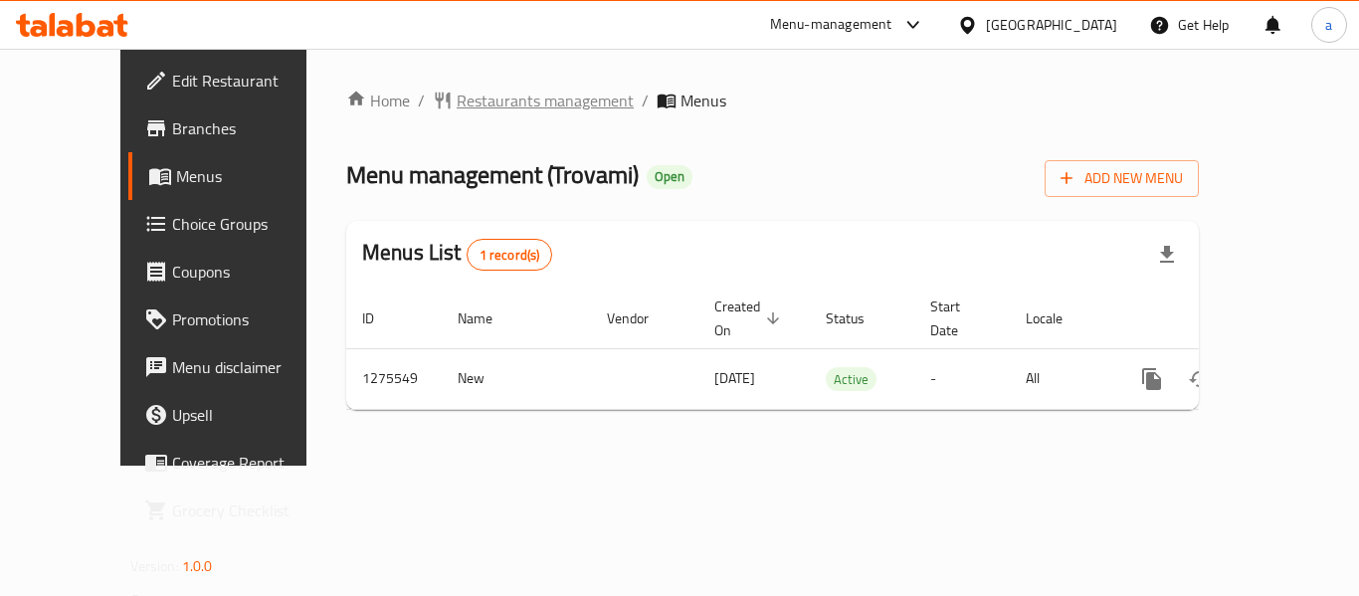
click at [484, 97] on span "Restaurants management" at bounding box center [545, 101] width 177 height 24
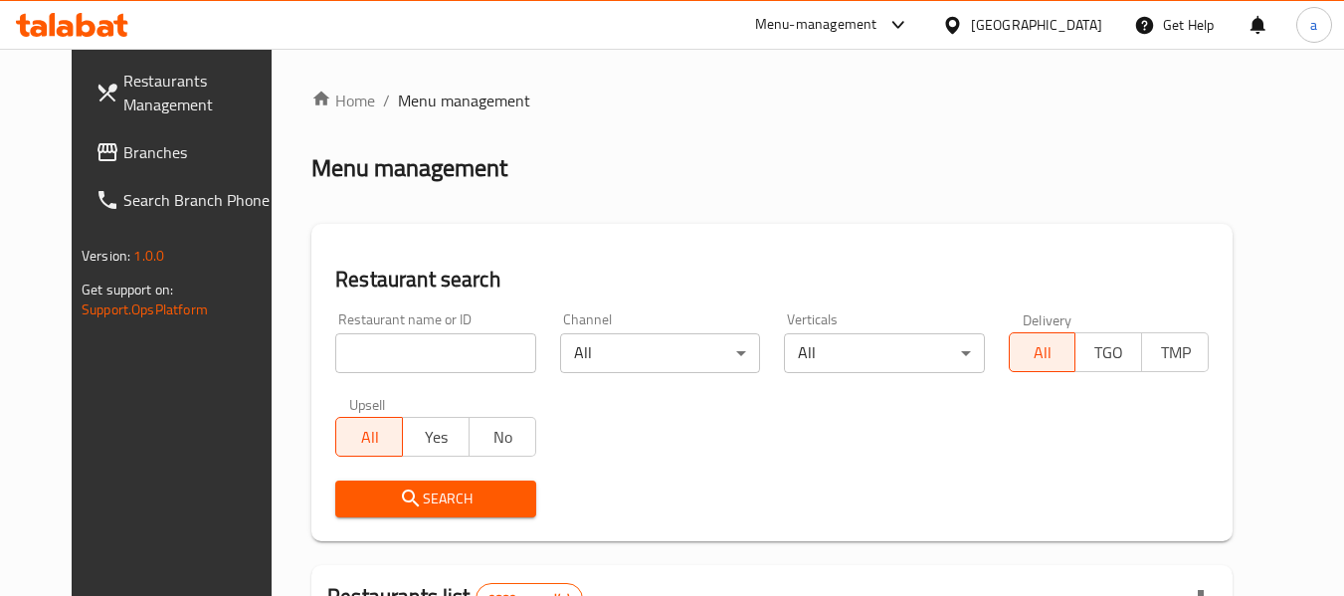
click at [459, 350] on input "search" at bounding box center [435, 353] width 200 height 40
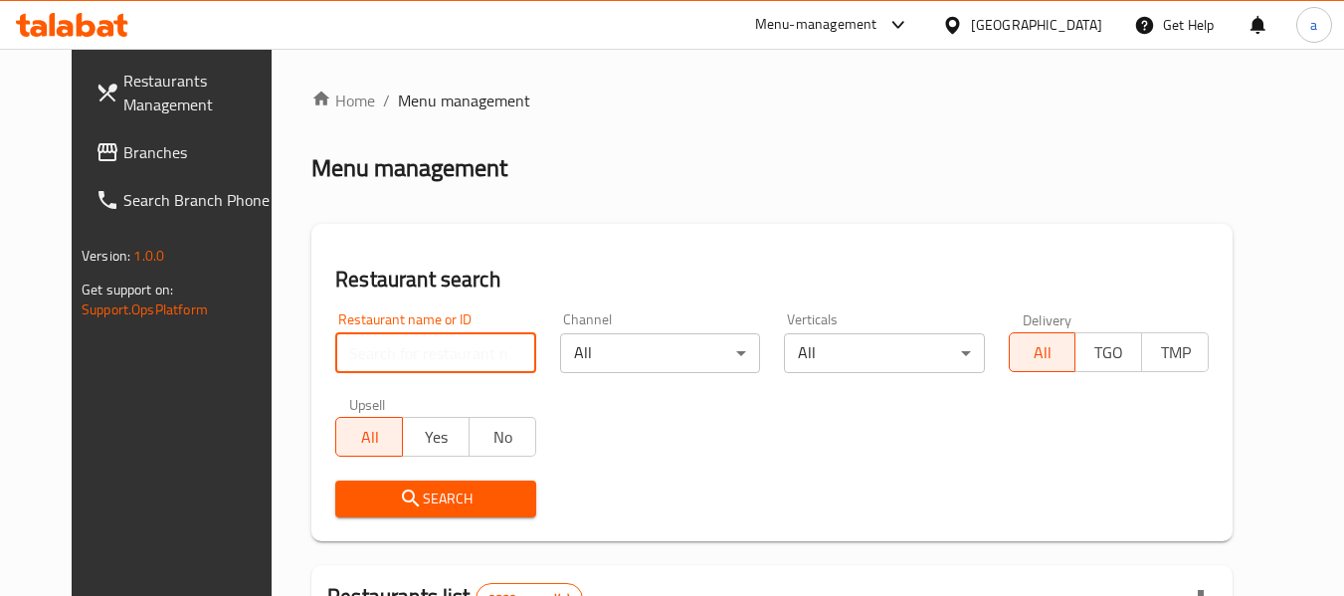
paste input "691618"
type input "691618"
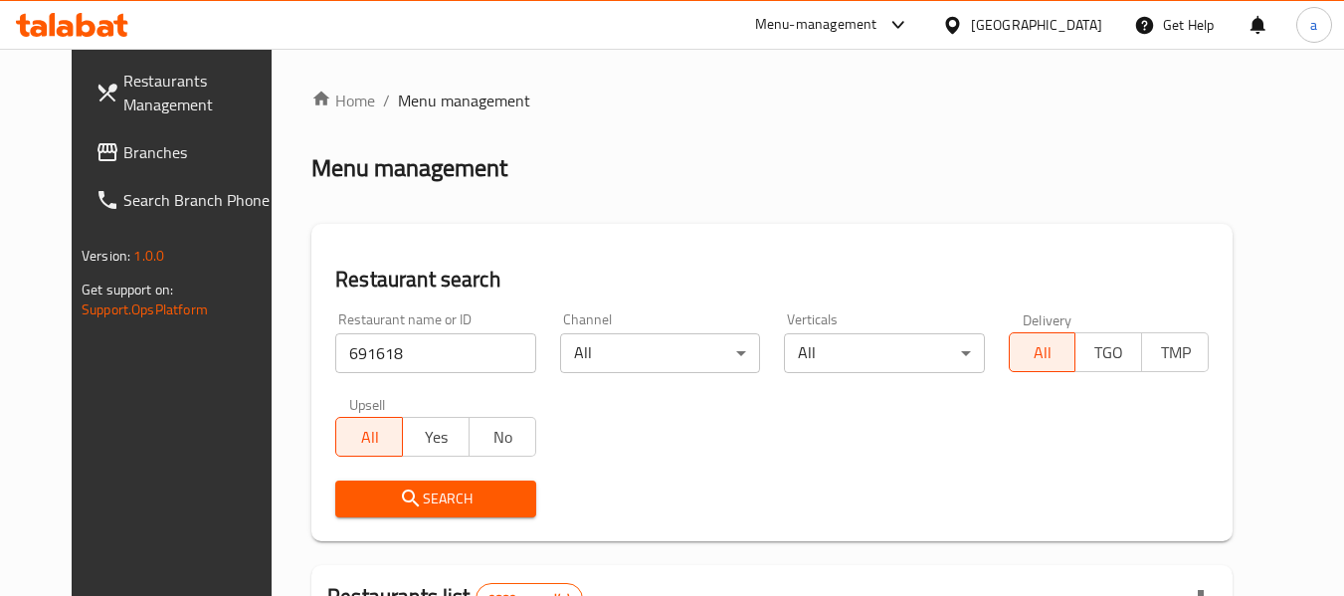
click at [463, 503] on span "Search" at bounding box center [435, 499] width 168 height 25
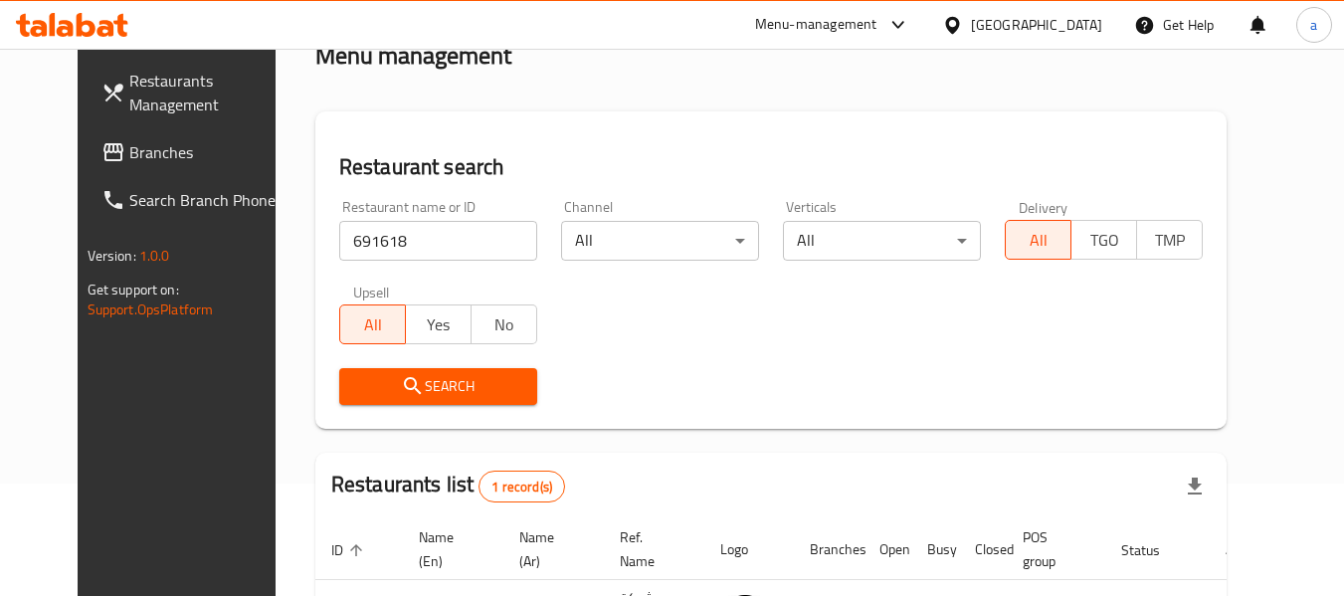
scroll to position [275, 0]
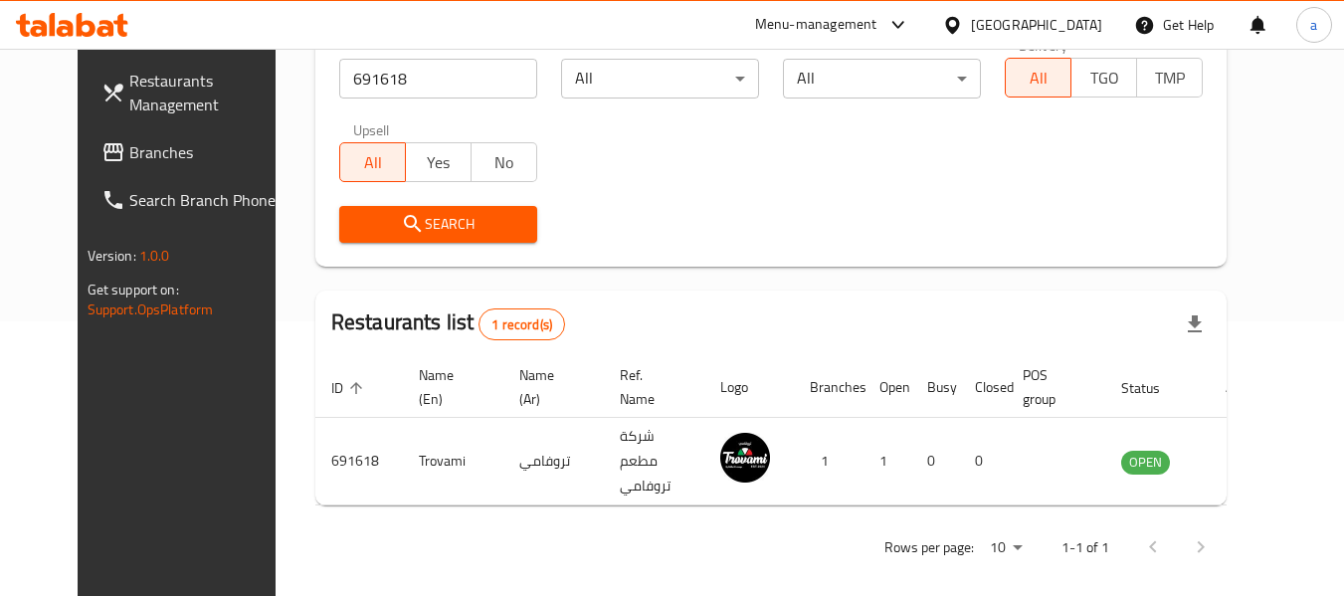
click at [1082, 20] on div "Kuwait" at bounding box center [1036, 25] width 131 height 22
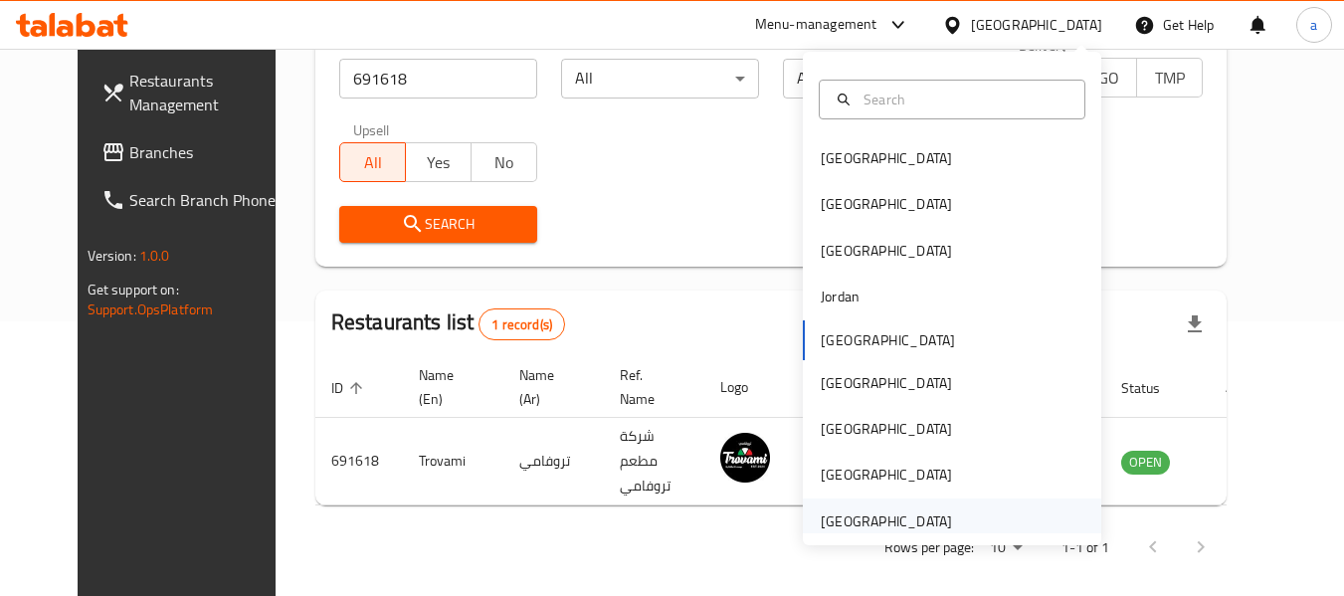
click at [861, 524] on div "[GEOGRAPHIC_DATA]" at bounding box center [886, 521] width 131 height 22
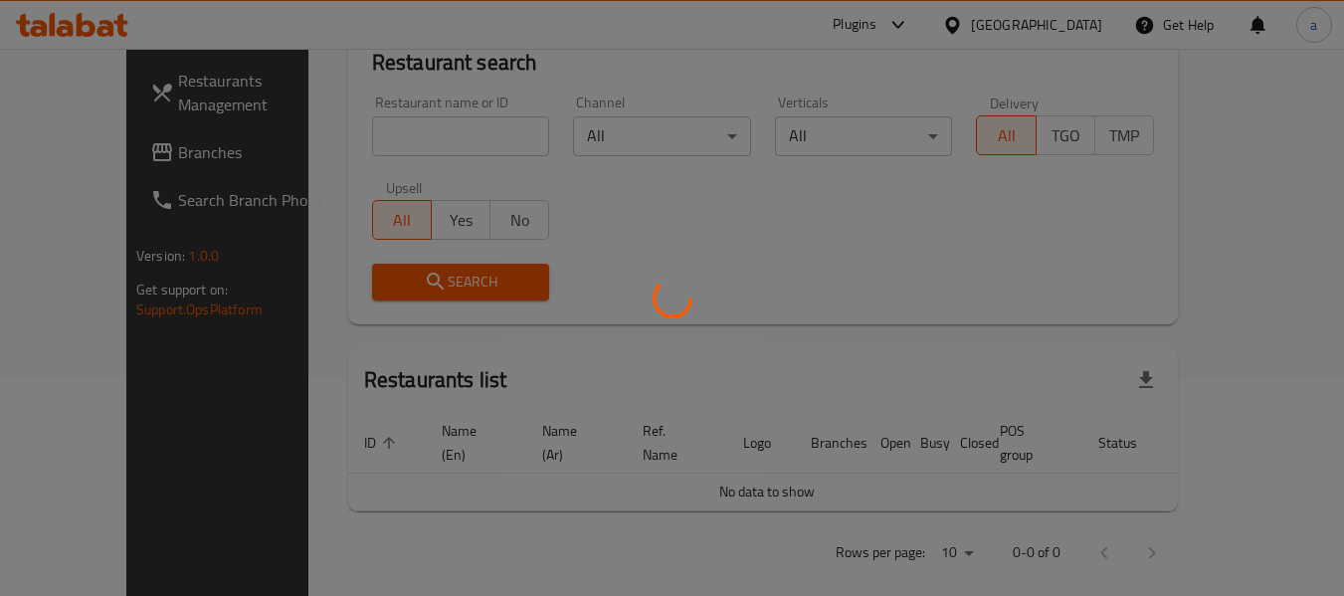
scroll to position [275, 0]
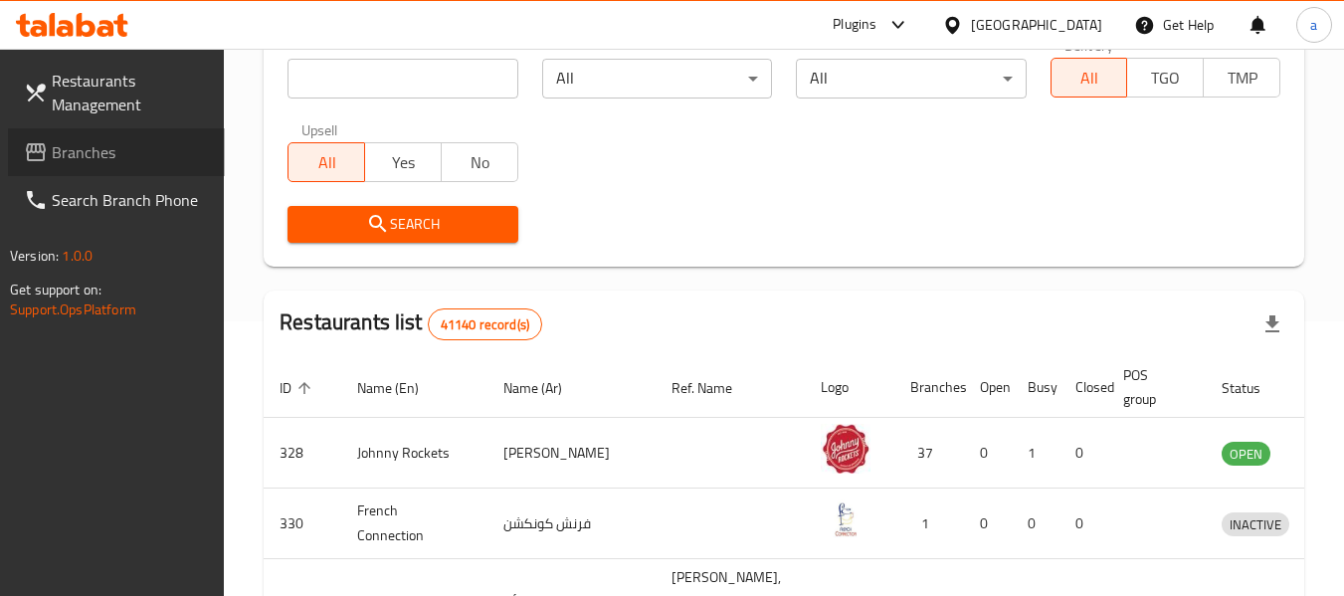
click at [88, 148] on span "Branches" at bounding box center [130, 152] width 157 height 24
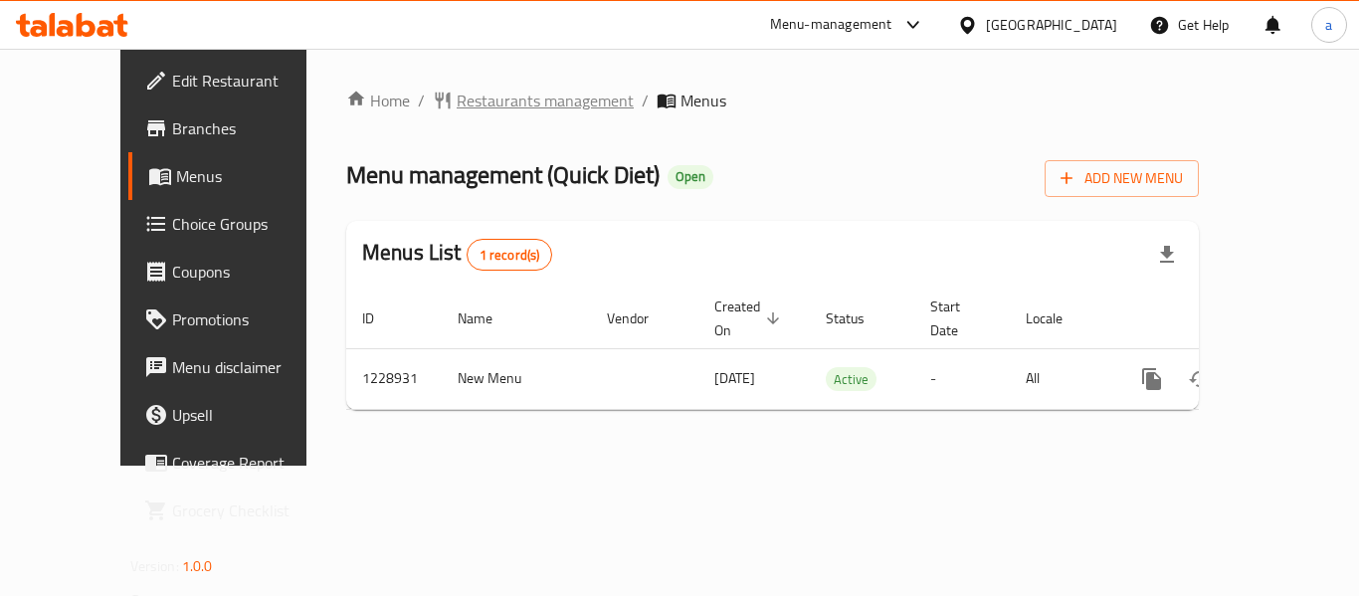
click at [459, 98] on span "Restaurants management" at bounding box center [545, 101] width 177 height 24
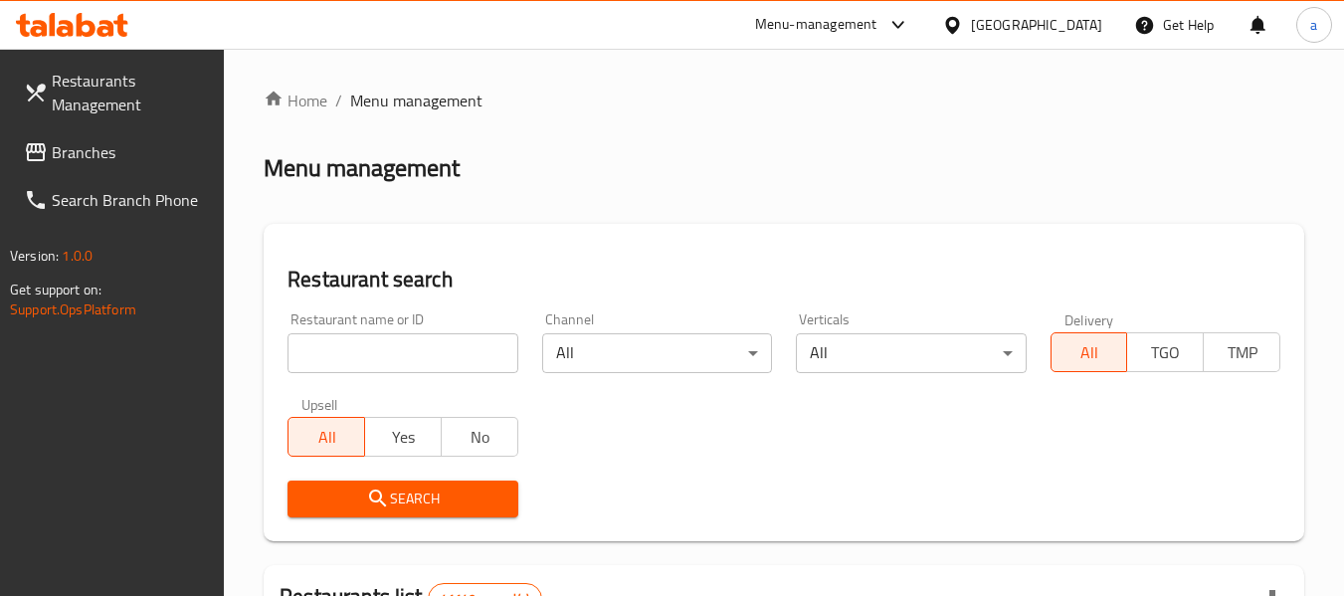
click at [406, 352] on input "search" at bounding box center [403, 353] width 230 height 40
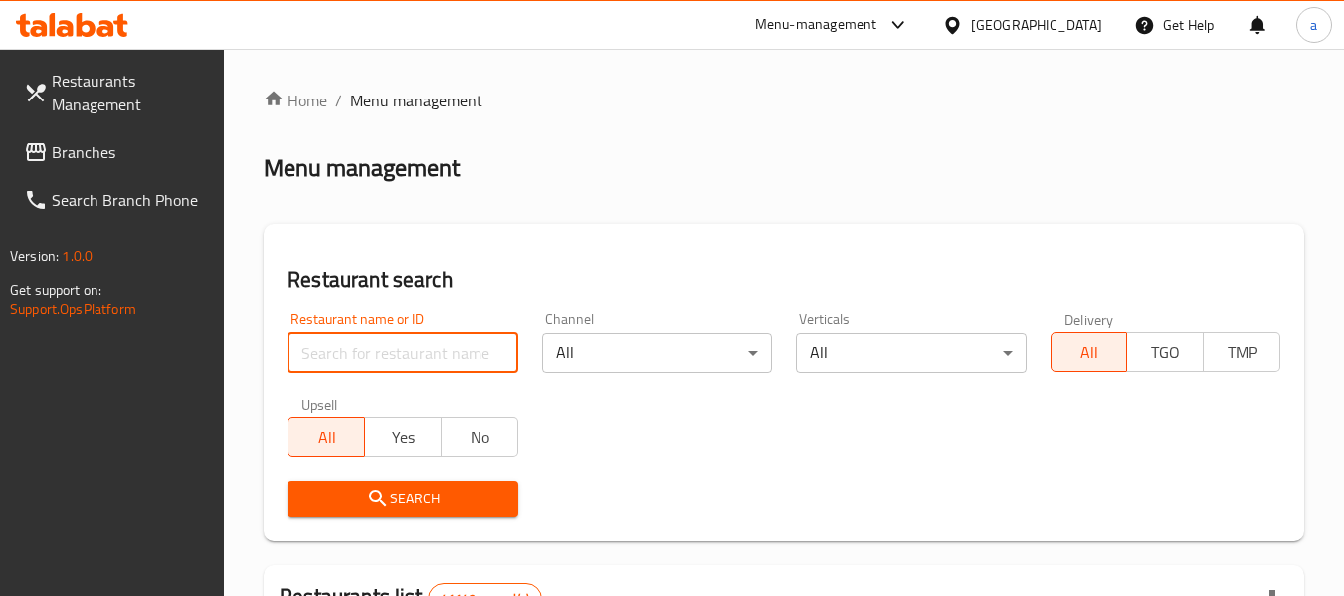
paste input "676596"
type input "676596"
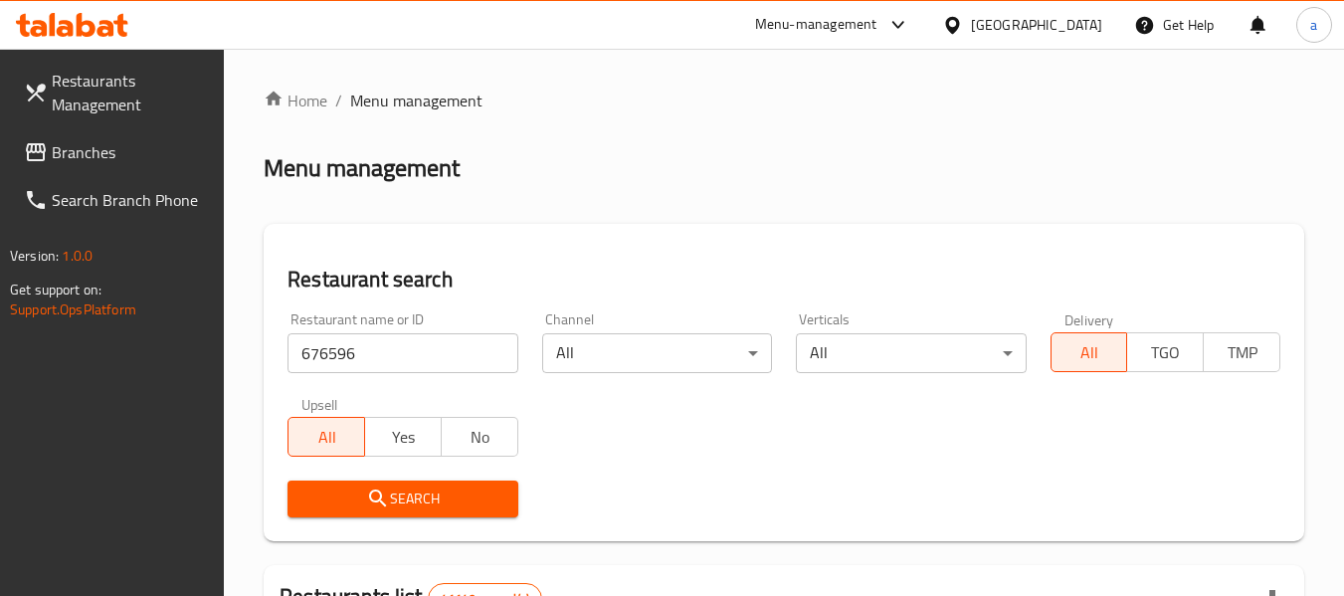
click at [443, 495] on span "Search" at bounding box center [402, 499] width 198 height 25
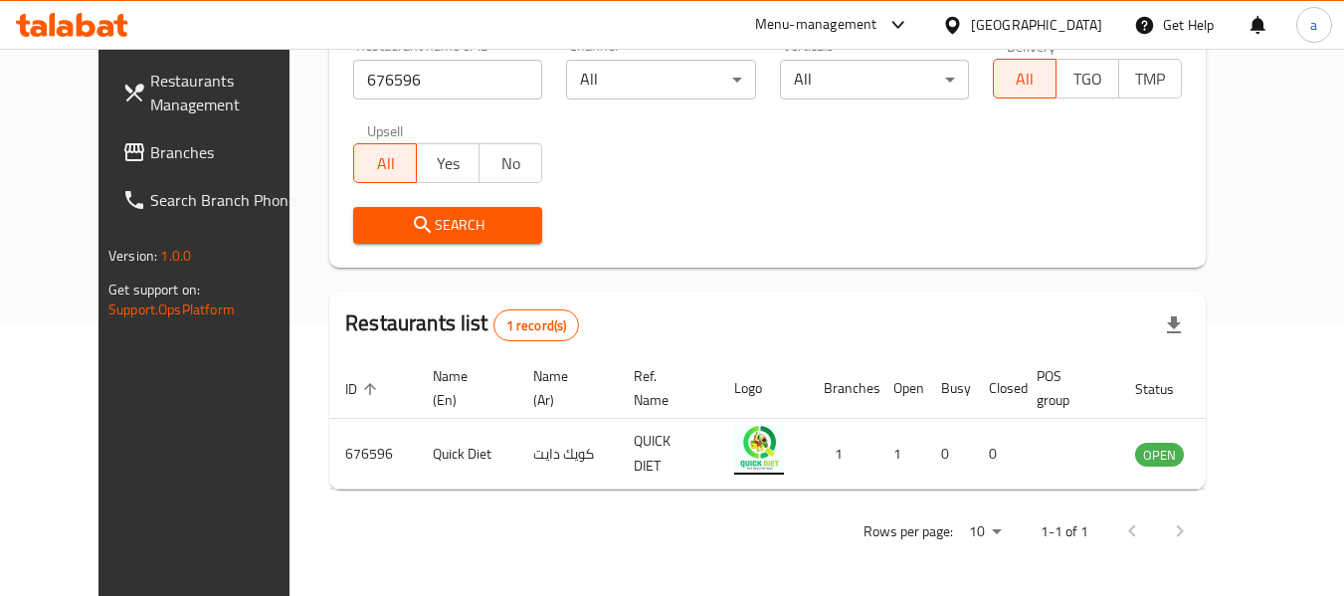
scroll to position [275, 0]
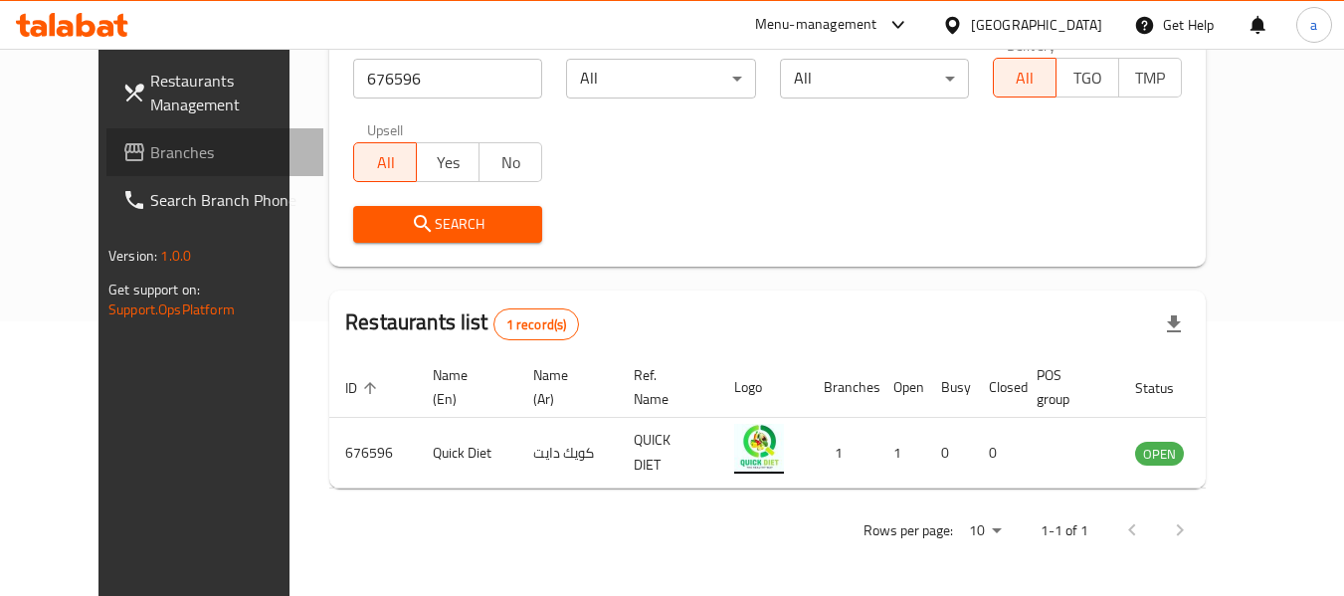
click at [150, 152] on span "Branches" at bounding box center [228, 152] width 157 height 24
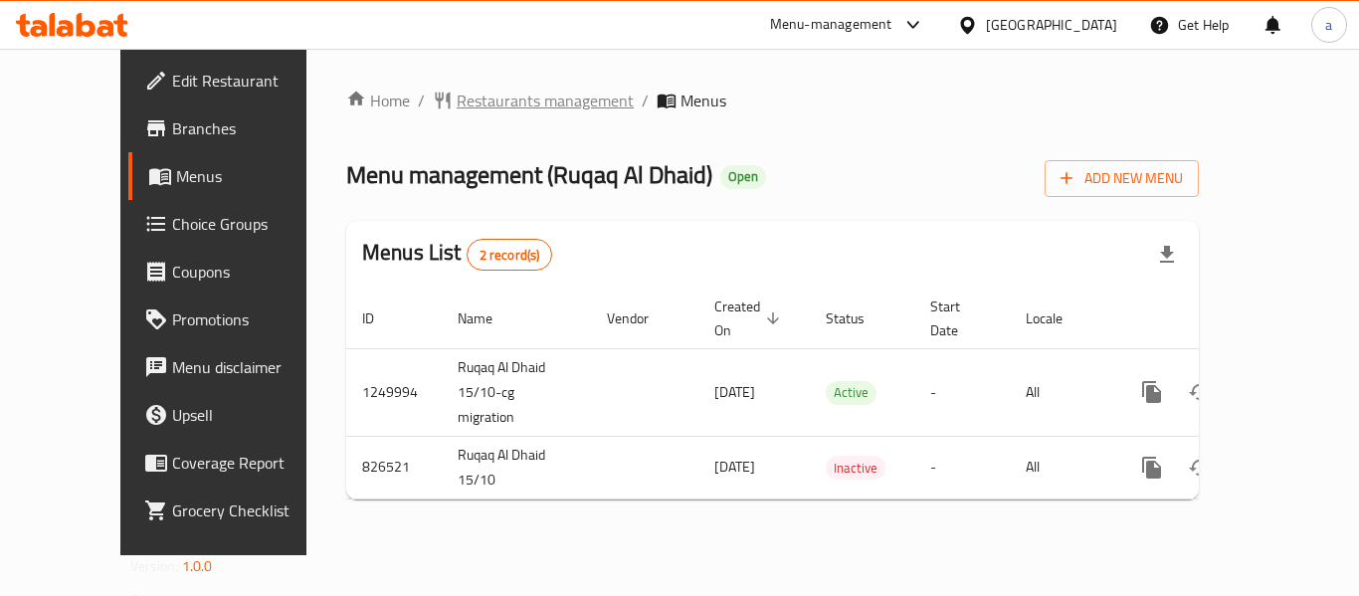
click at [457, 105] on span "Restaurants management" at bounding box center [545, 101] width 177 height 24
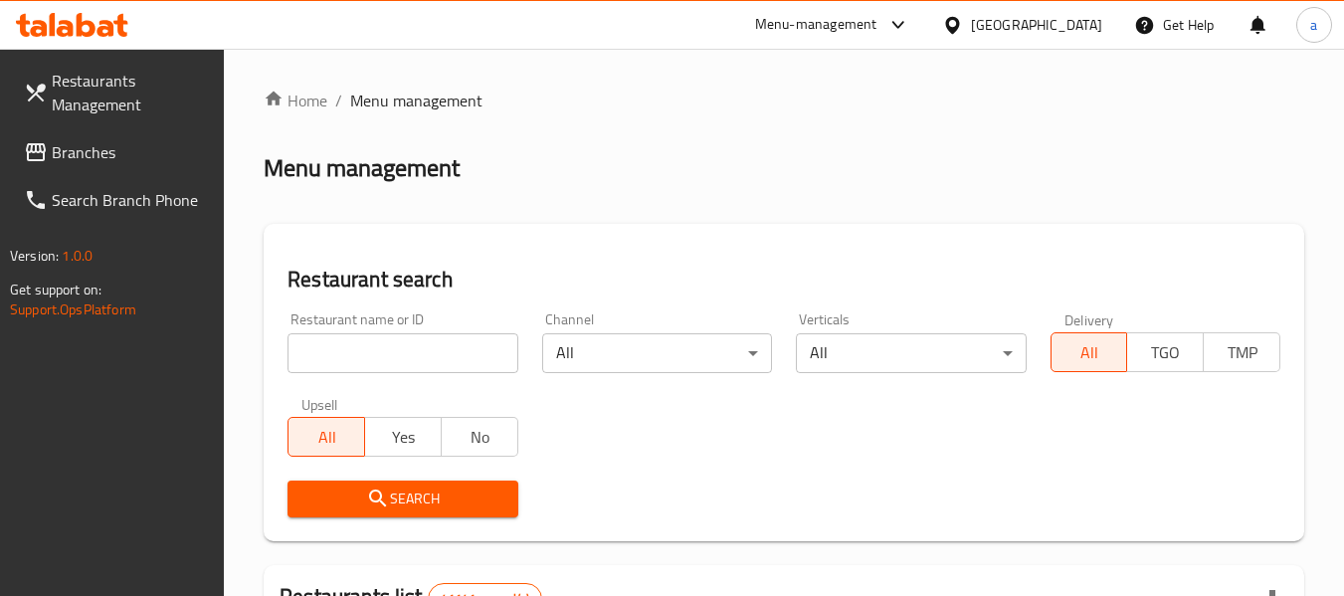
click at [447, 358] on input "search" at bounding box center [403, 353] width 230 height 40
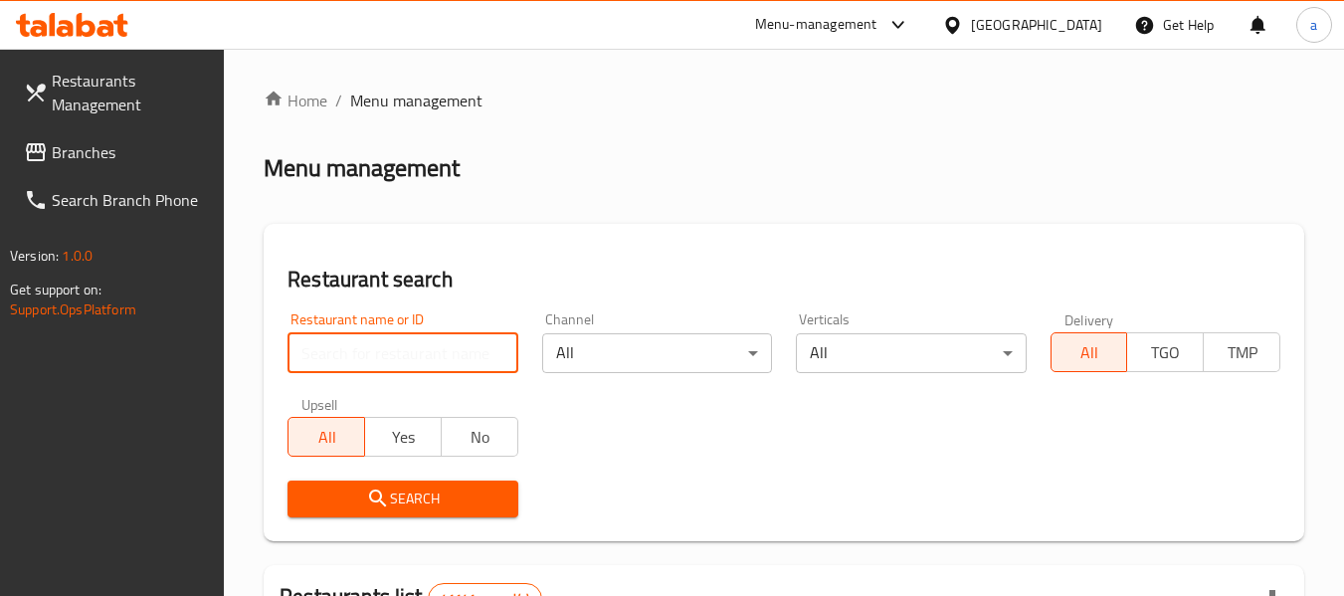
paste input "655439"
type input "655439"
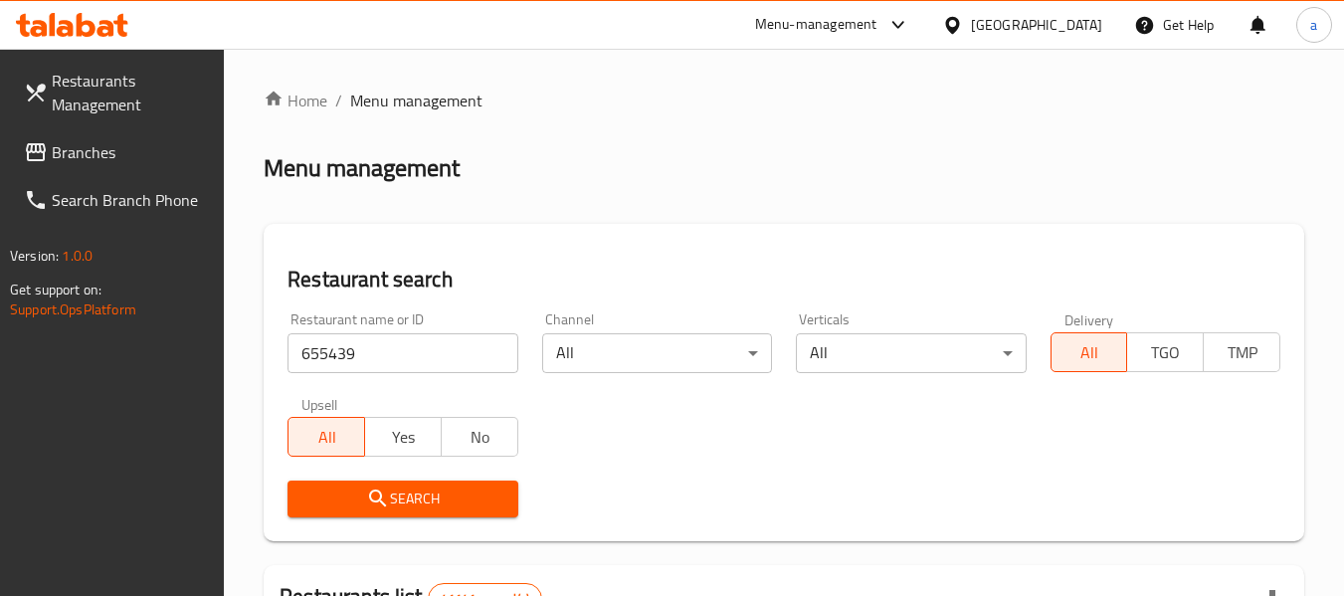
click at [454, 487] on span "Search" at bounding box center [402, 499] width 198 height 25
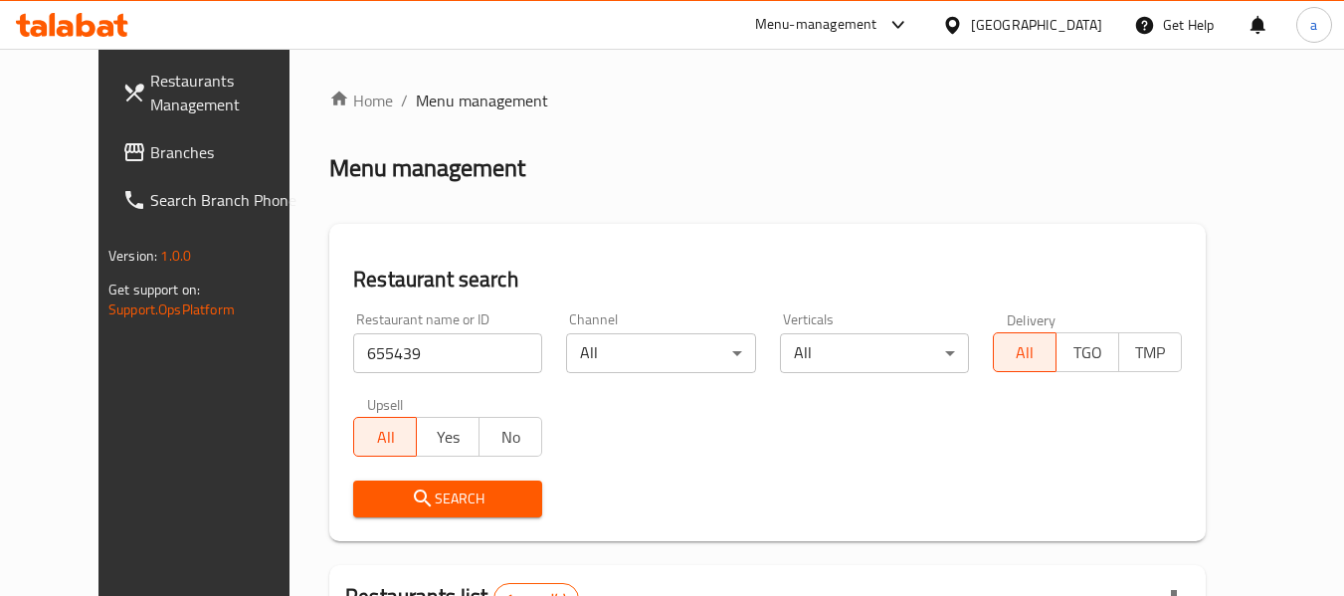
scroll to position [275, 0]
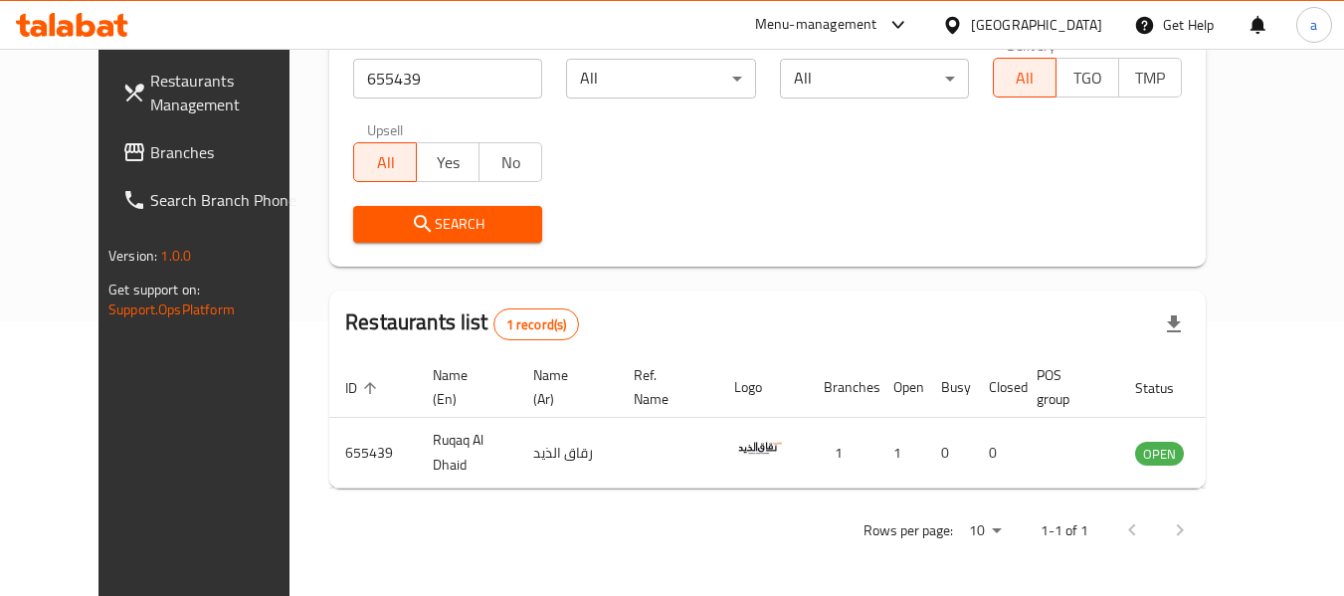
click at [1011, 23] on div "[GEOGRAPHIC_DATA]" at bounding box center [1036, 25] width 131 height 22
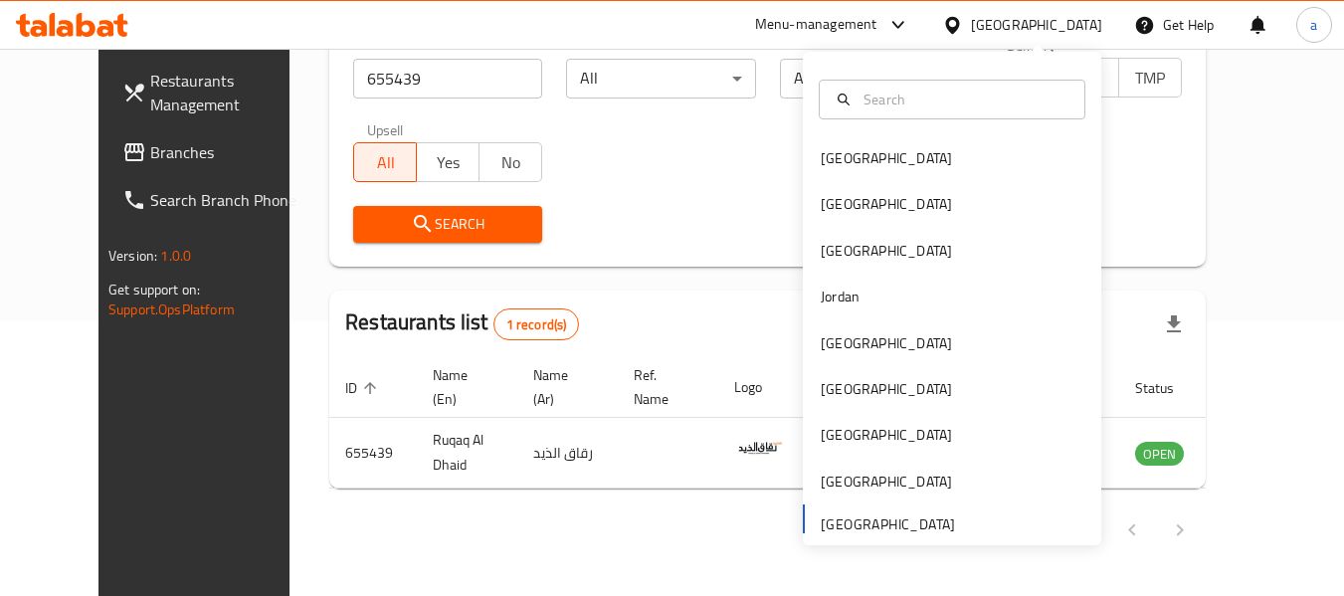
click at [1011, 23] on div "[GEOGRAPHIC_DATA]" at bounding box center [1036, 25] width 131 height 22
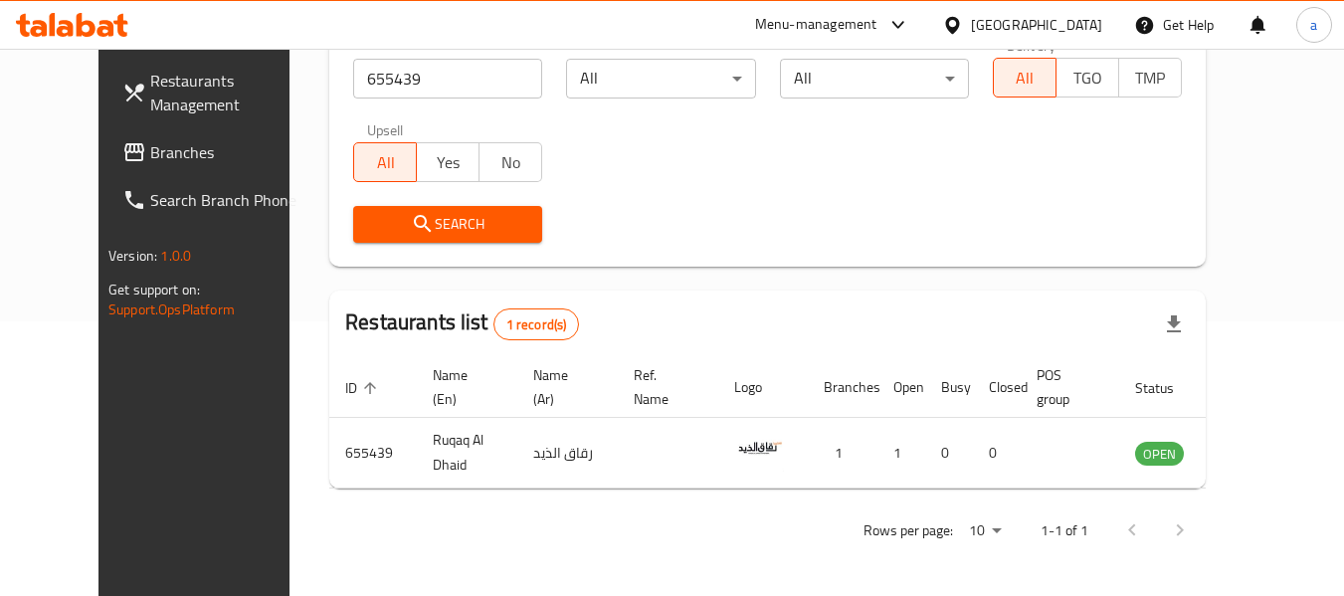
click at [150, 163] on span "Branches" at bounding box center [228, 152] width 157 height 24
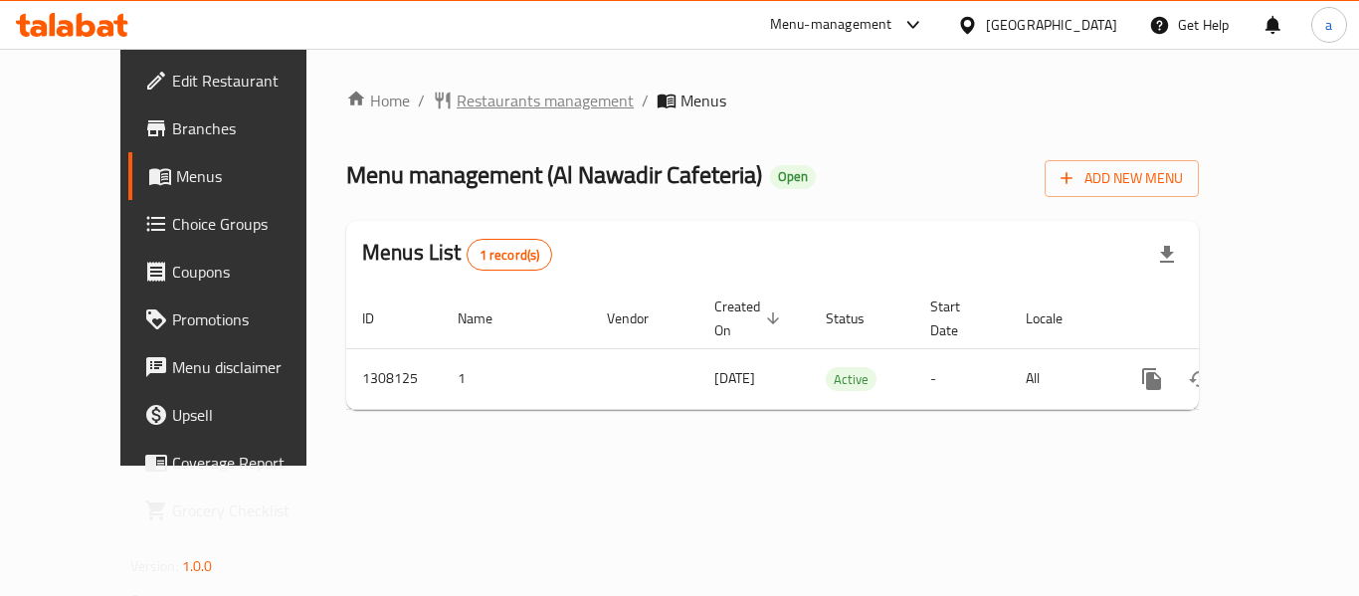
click at [481, 108] on span "Restaurants management" at bounding box center [545, 101] width 177 height 24
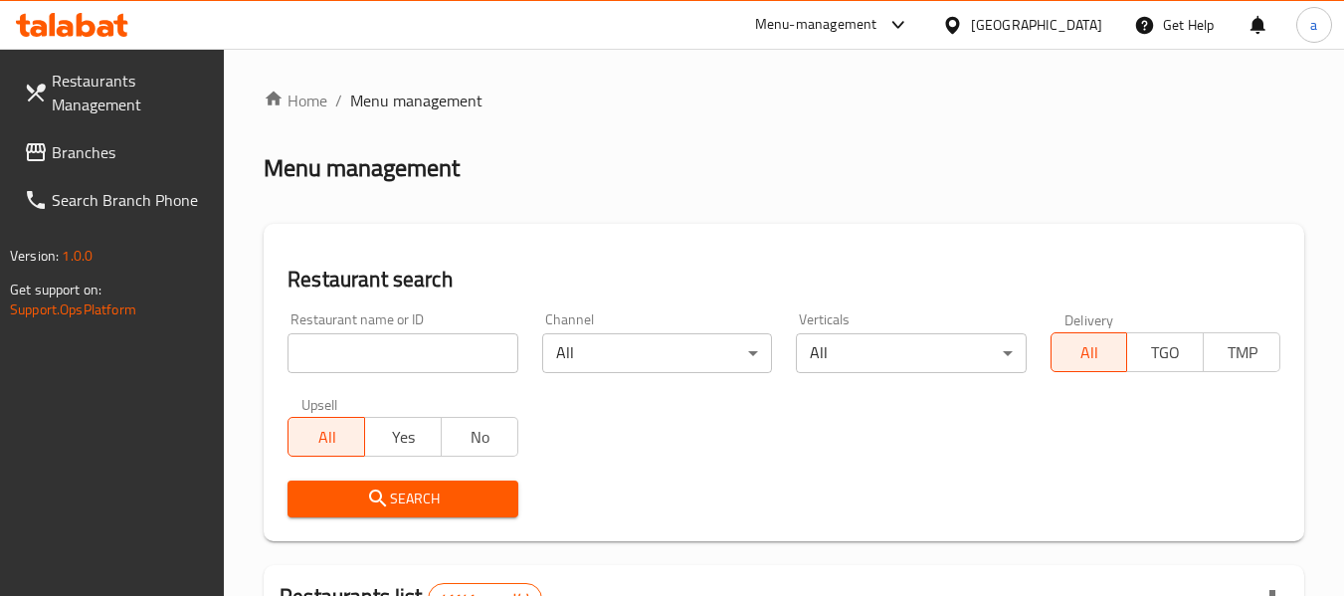
click at [443, 348] on input "search" at bounding box center [403, 353] width 230 height 40
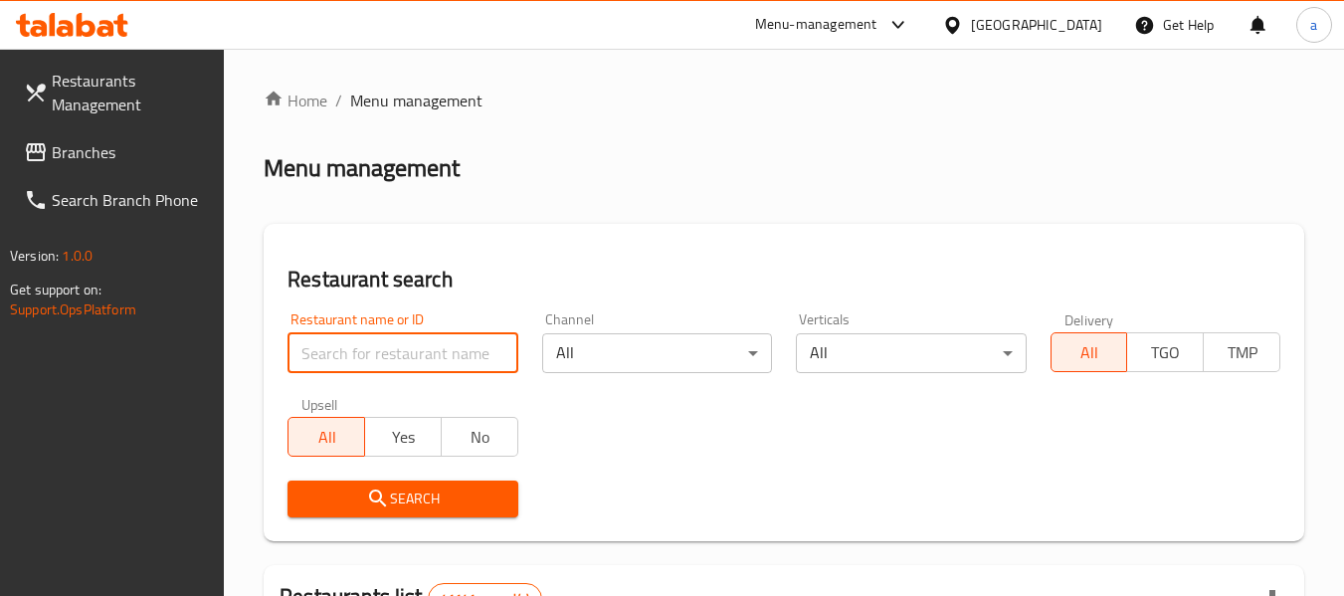
paste input "704479"
type input "704479"
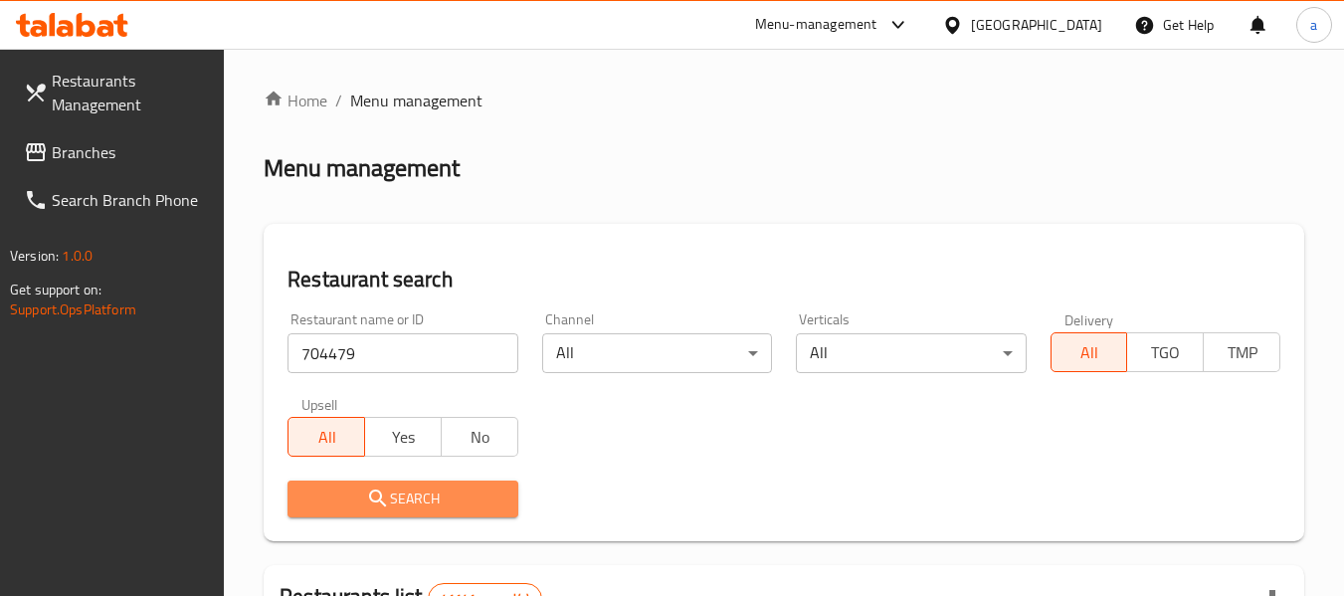
click at [476, 505] on span "Search" at bounding box center [402, 499] width 198 height 25
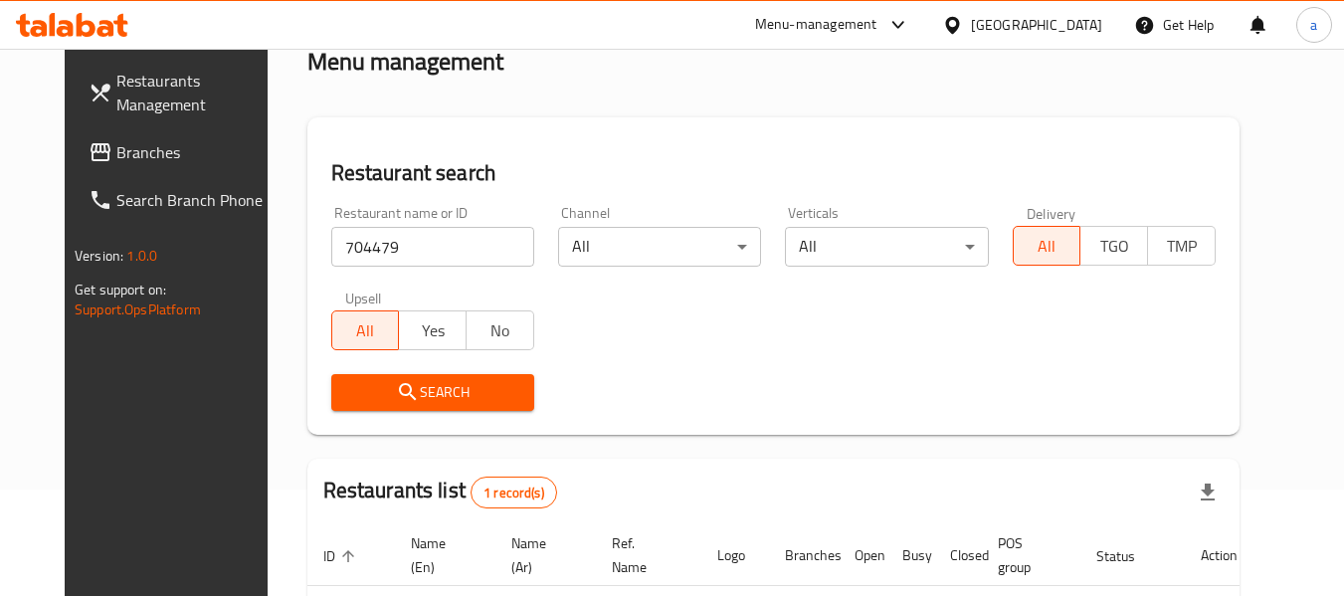
scroll to position [267, 0]
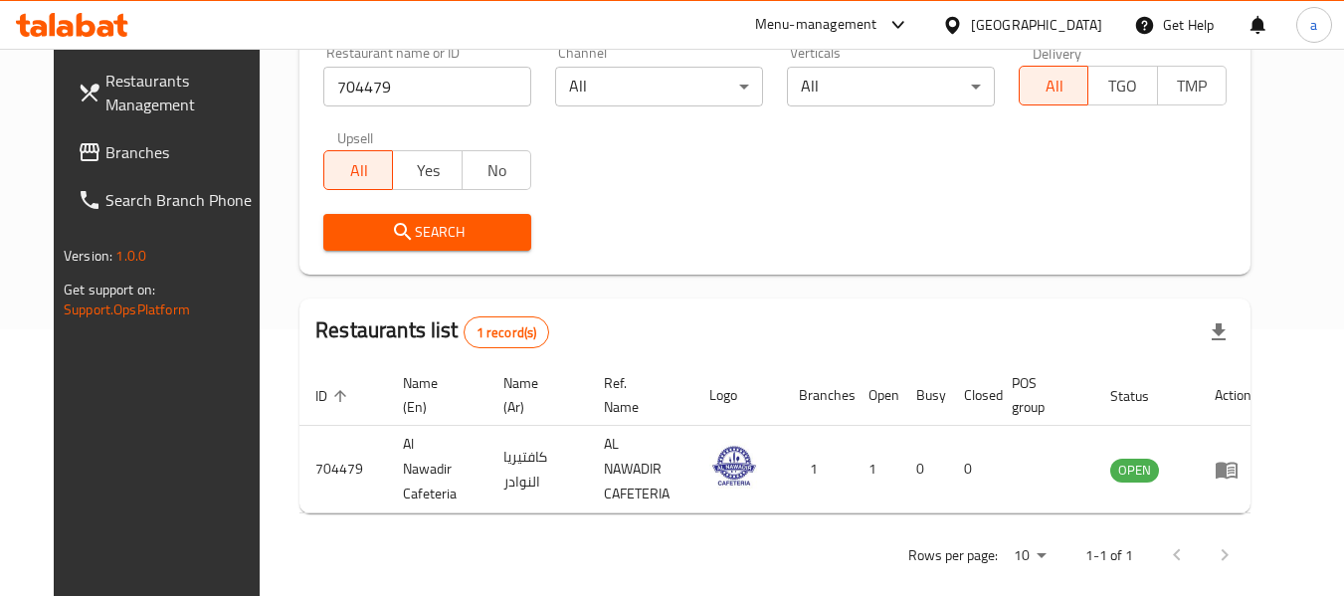
click at [105, 140] on span "Branches" at bounding box center [183, 152] width 157 height 24
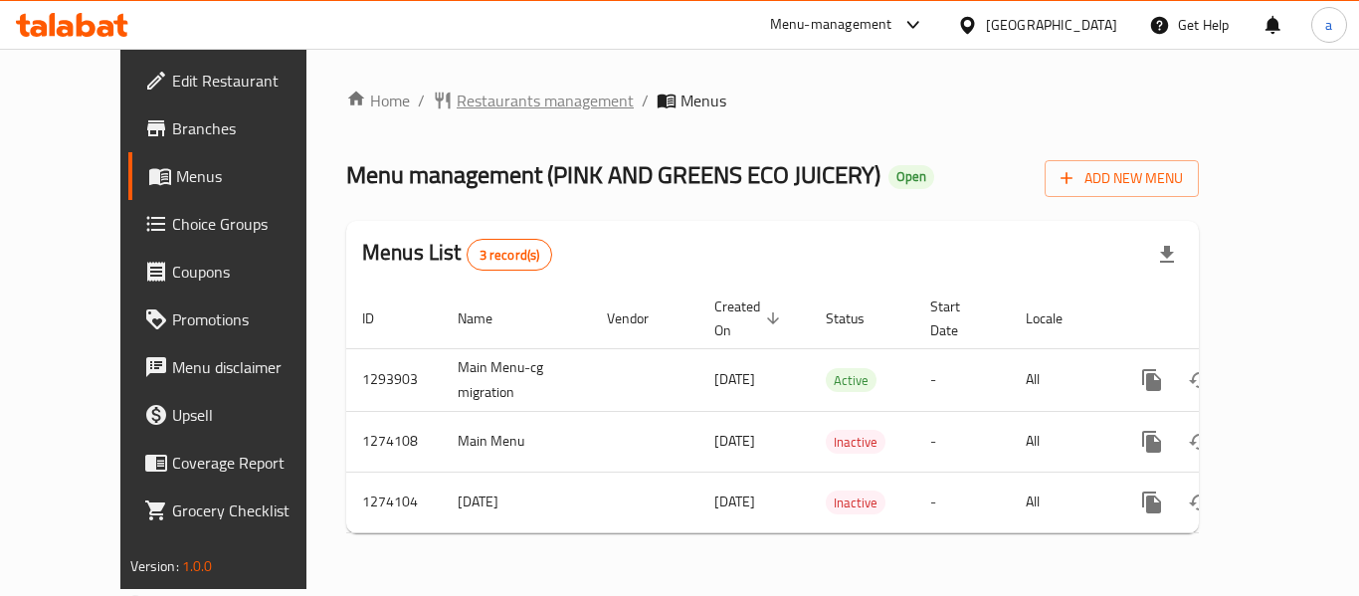
click at [457, 106] on span "Restaurants management" at bounding box center [545, 101] width 177 height 24
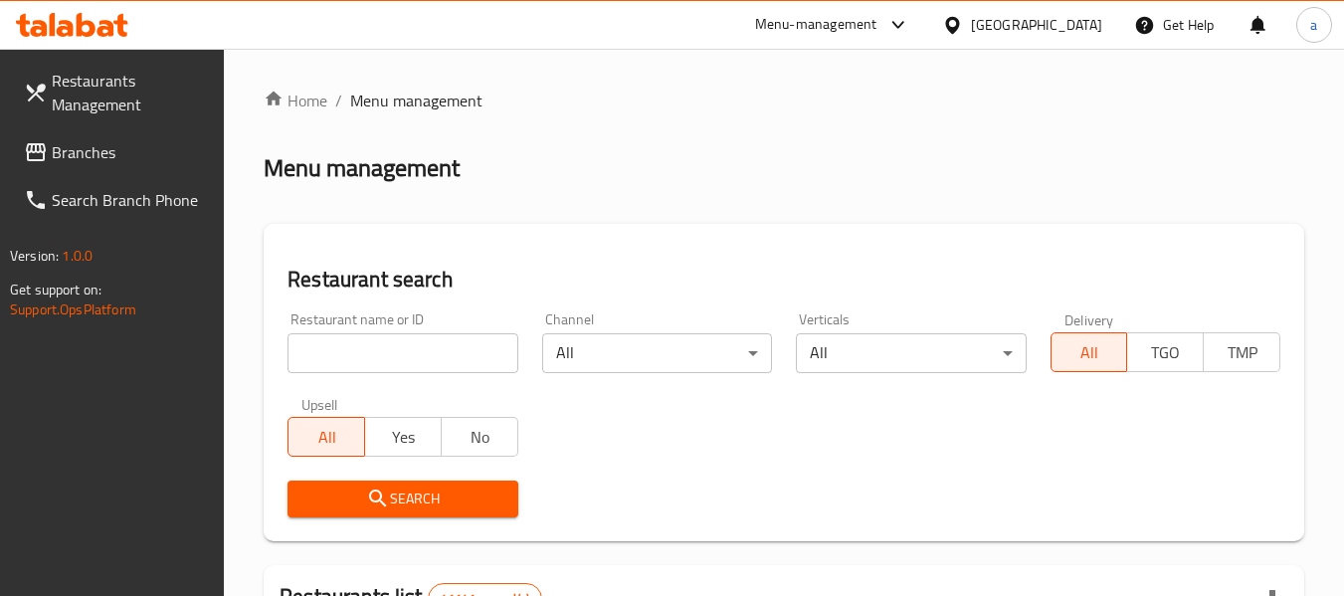
click at [433, 343] on input "search" at bounding box center [403, 353] width 230 height 40
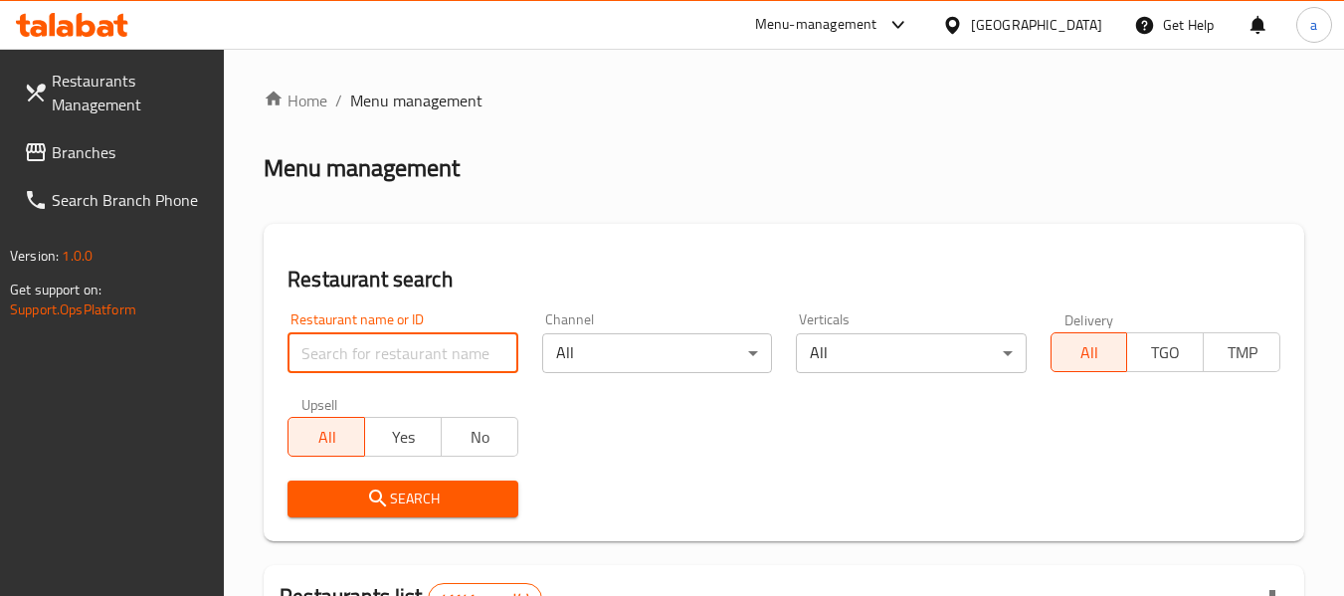
paste input "647413"
type input "647413"
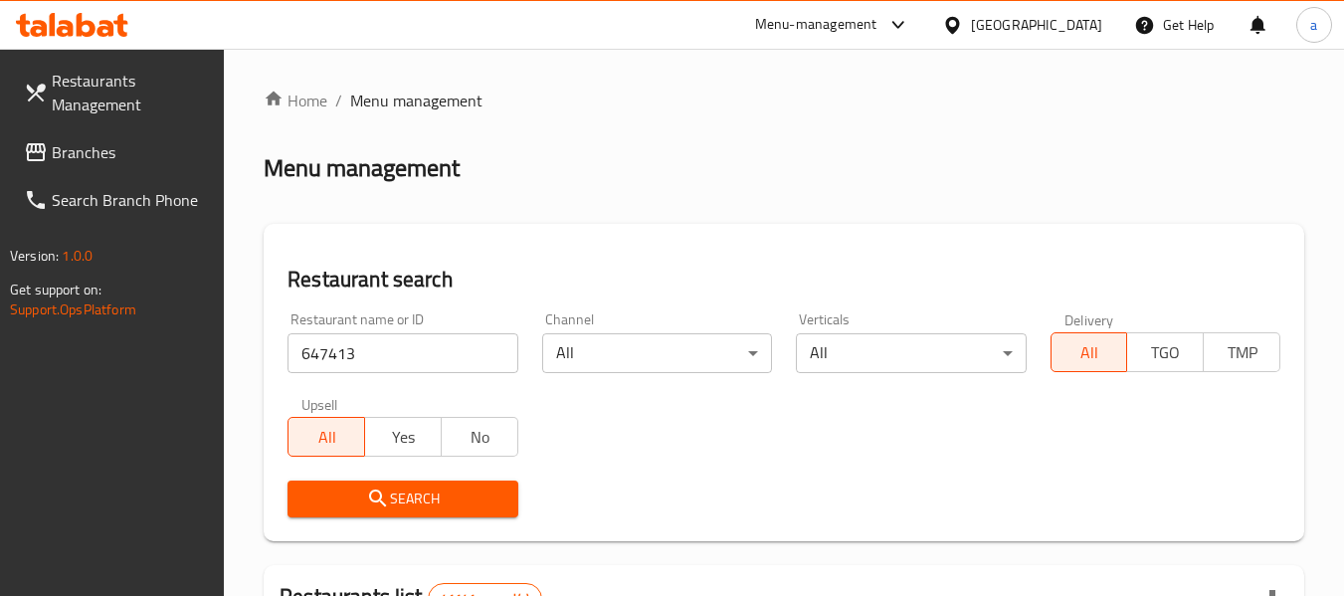
click at [463, 483] on button "Search" at bounding box center [403, 499] width 230 height 37
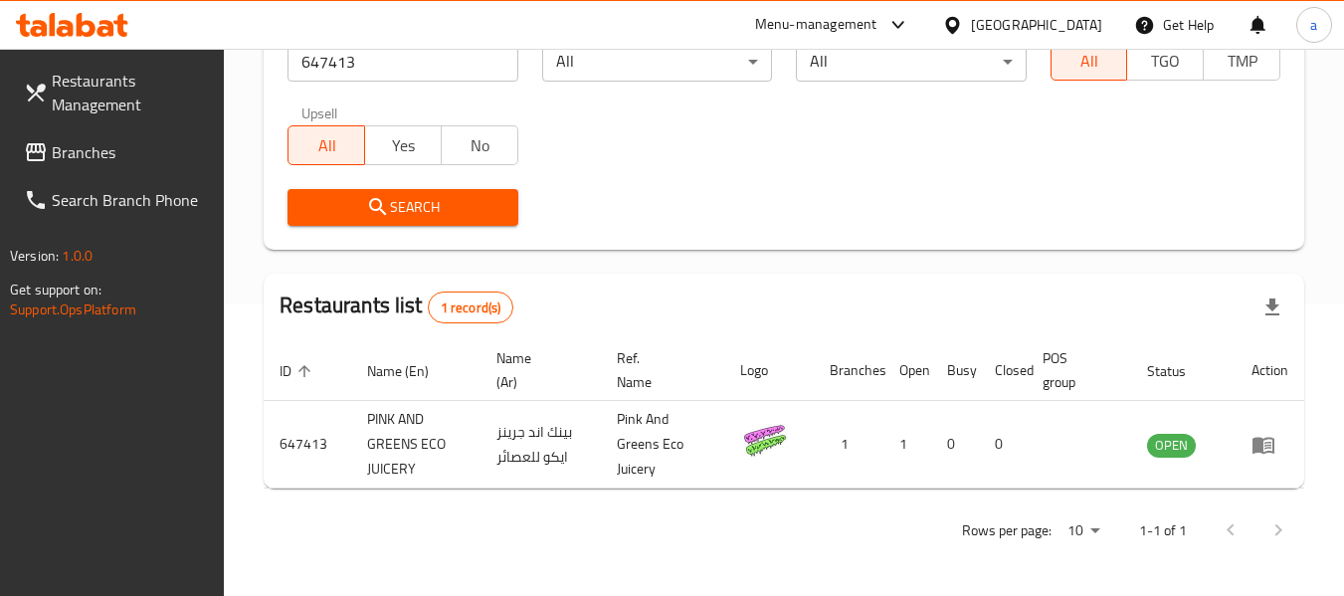
click at [99, 144] on span "Branches" at bounding box center [130, 152] width 157 height 24
